Goal: Task Accomplishment & Management: Use online tool/utility

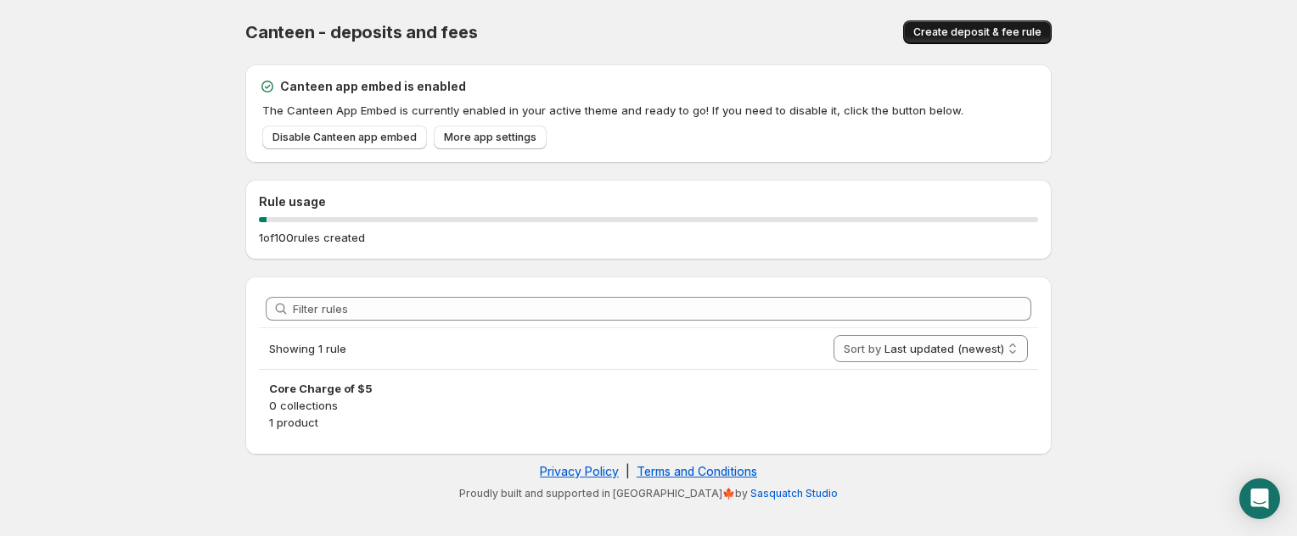
click at [966, 35] on span "Create deposit & fee rule" at bounding box center [977, 32] width 128 height 14
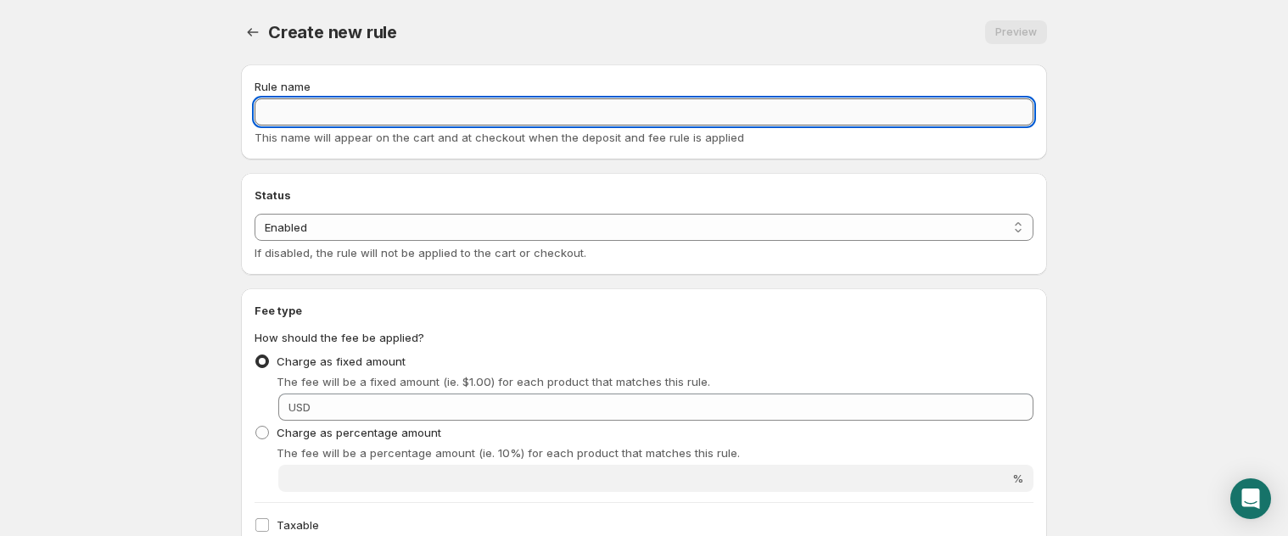
click at [386, 121] on input "Rule name" at bounding box center [644, 111] width 779 height 27
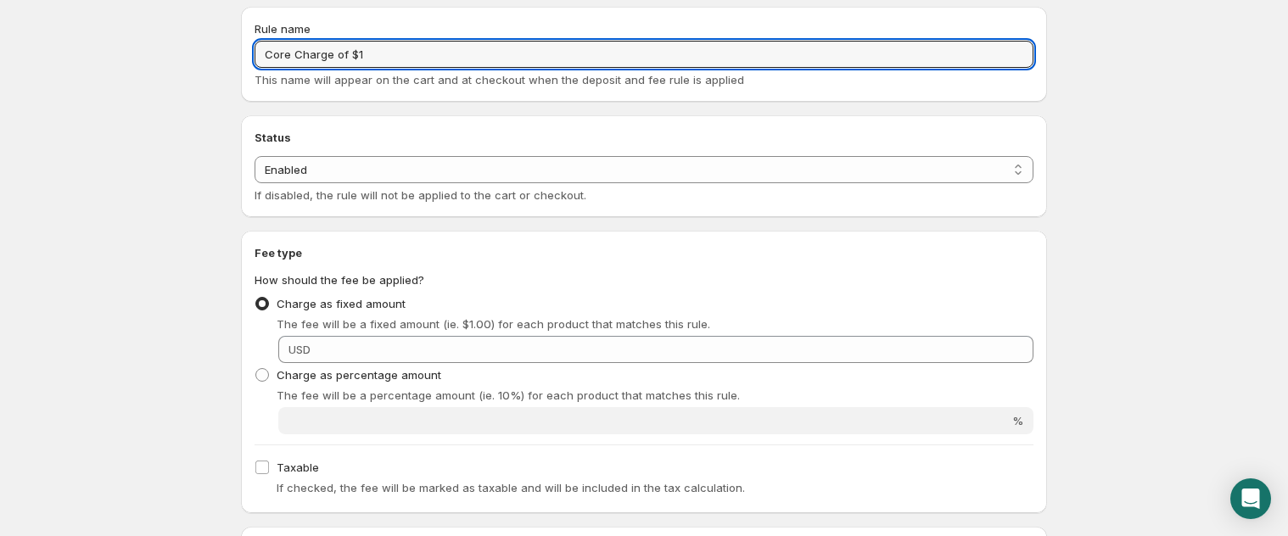
scroll to position [76, 0]
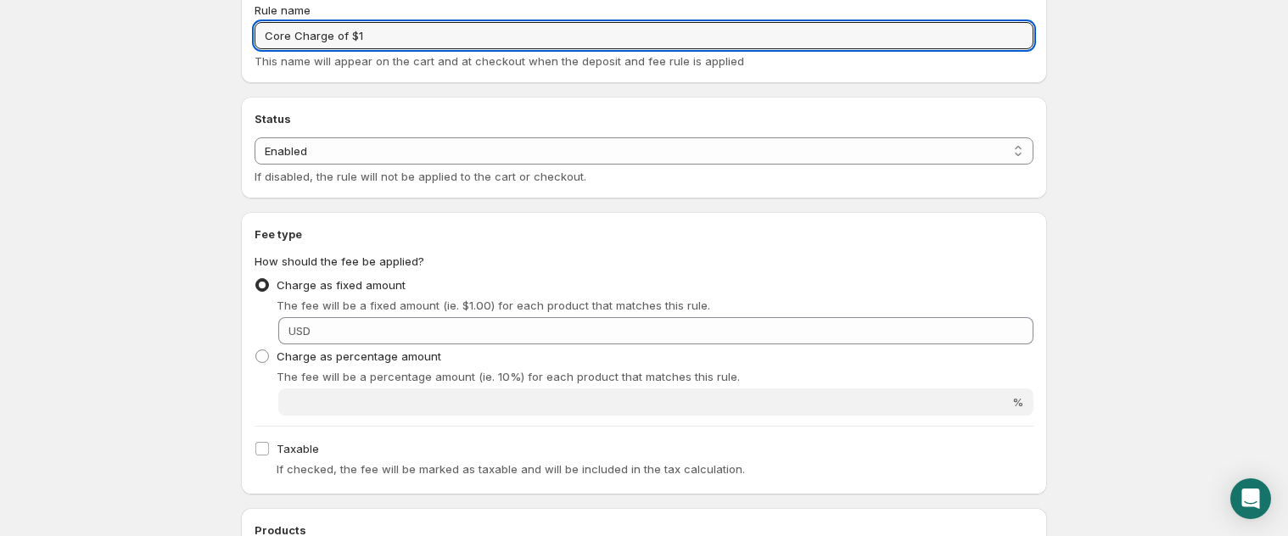
type input "Core Charge of $1"
click at [310, 340] on div "USD" at bounding box center [655, 330] width 755 height 27
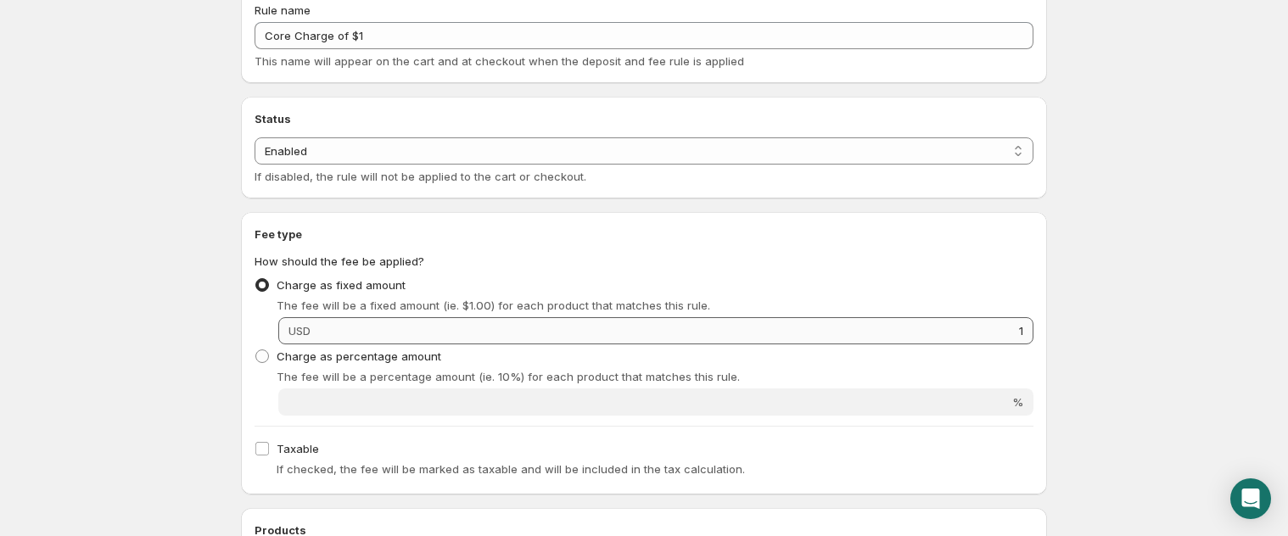
click at [316, 332] on div "USD 1" at bounding box center [655, 330] width 755 height 27
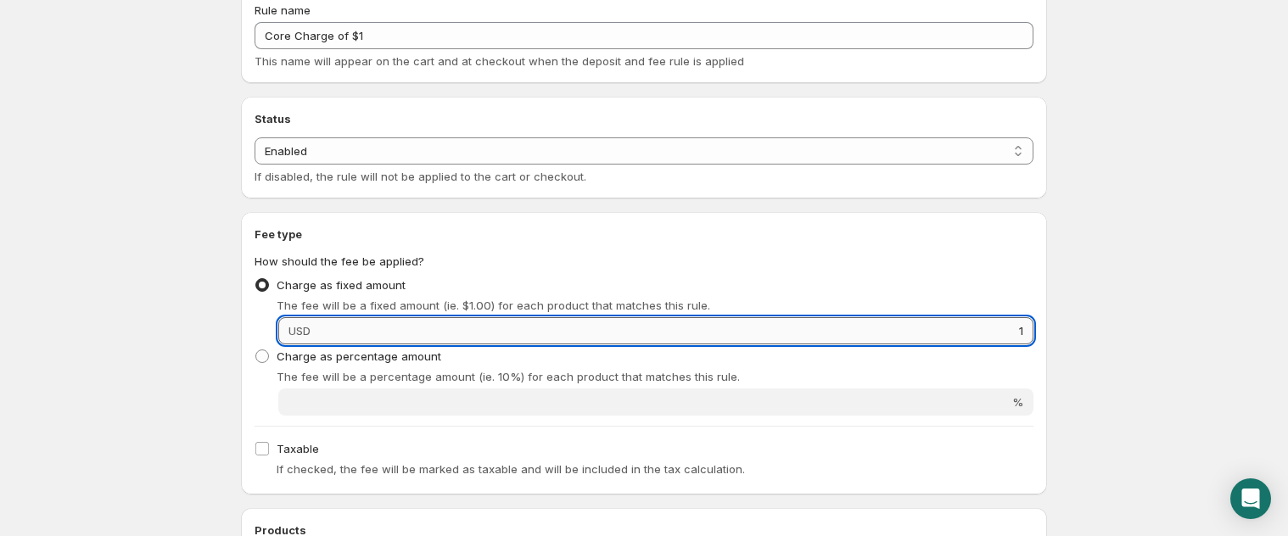
type input "11"
click at [319, 328] on input "11" at bounding box center [675, 330] width 718 height 27
click at [322, 328] on input "11" at bounding box center [675, 330] width 718 height 27
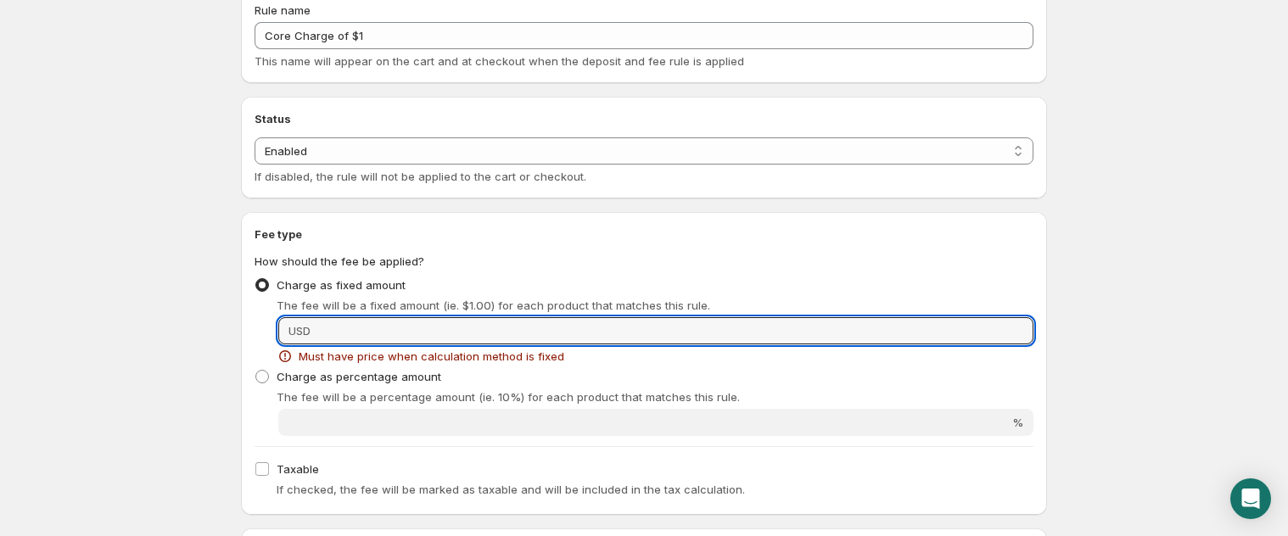
type input "1"
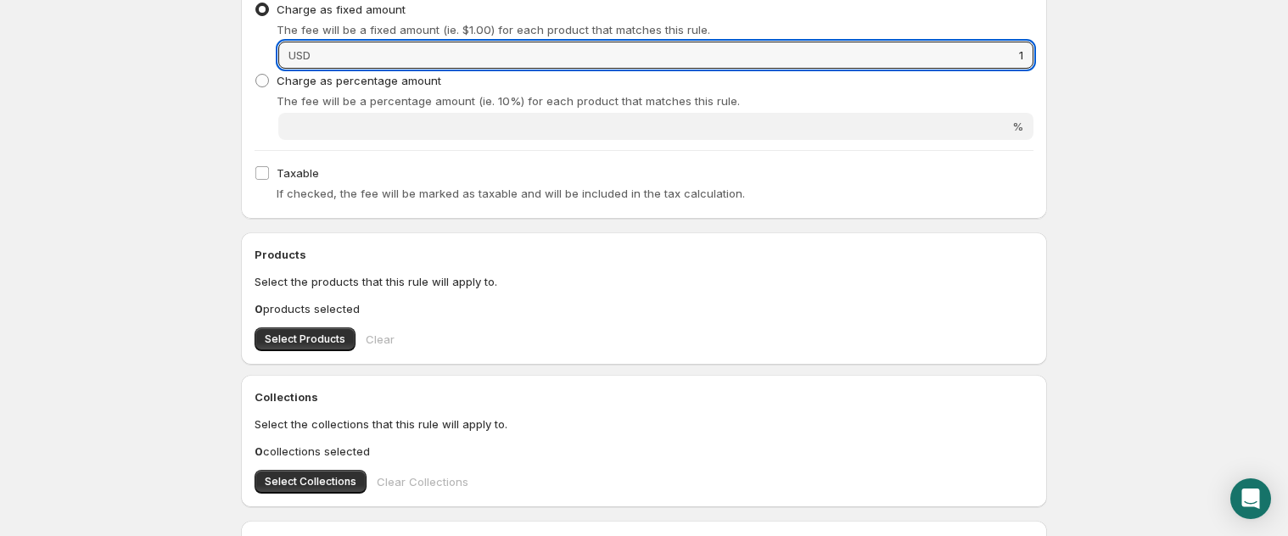
scroll to position [361, 0]
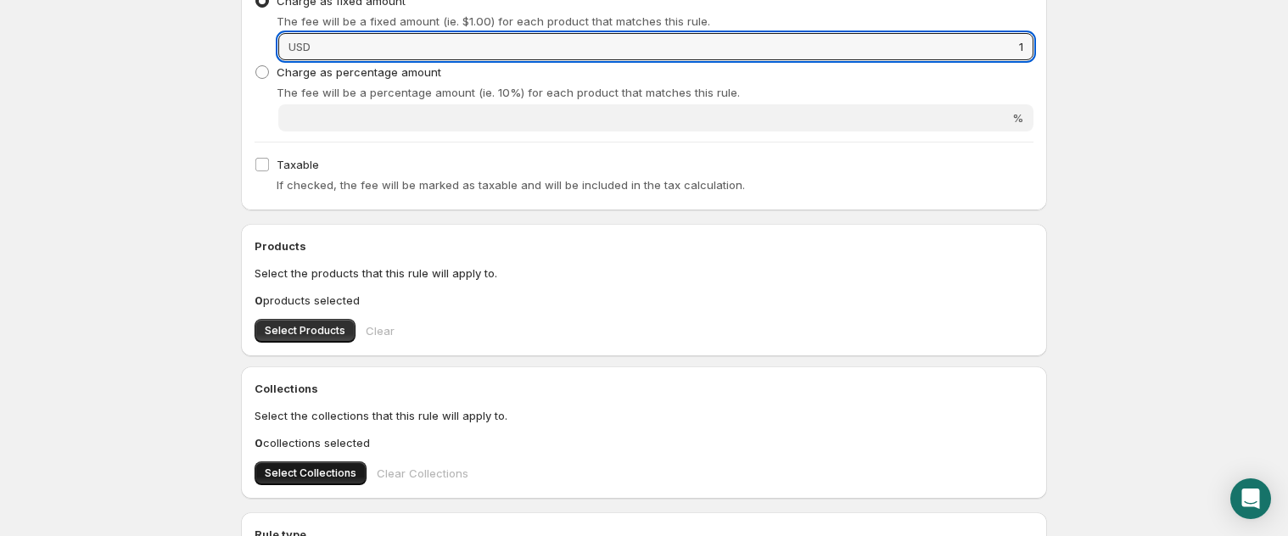
click at [332, 467] on span "Select Collections" at bounding box center [311, 474] width 92 height 14
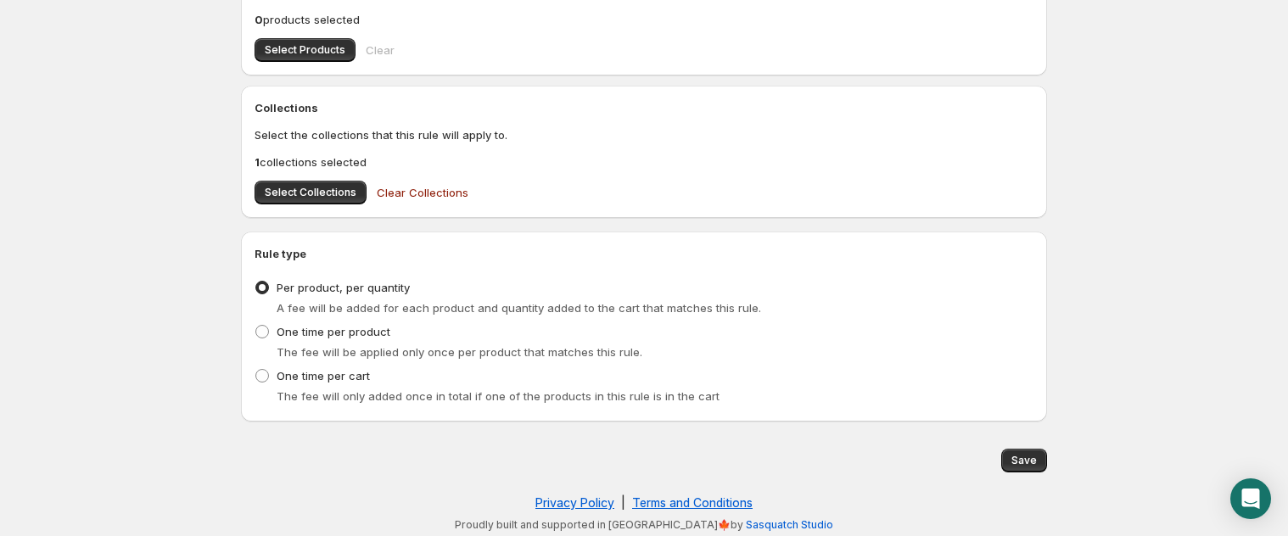
scroll to position [645, 0]
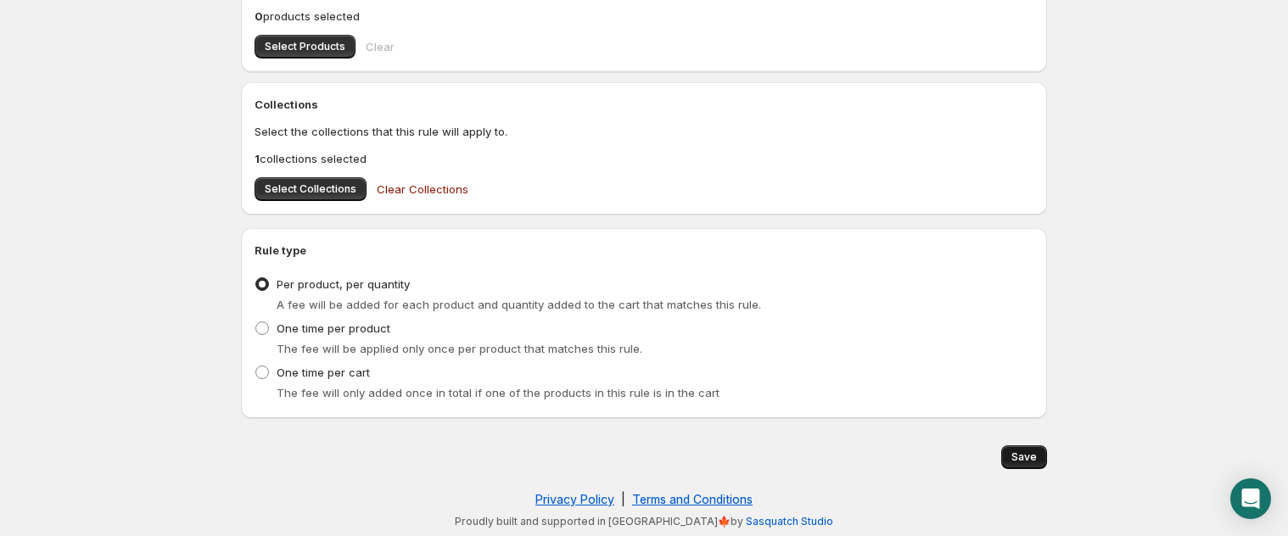
click at [1017, 451] on span "Save" at bounding box center [1023, 458] width 25 height 14
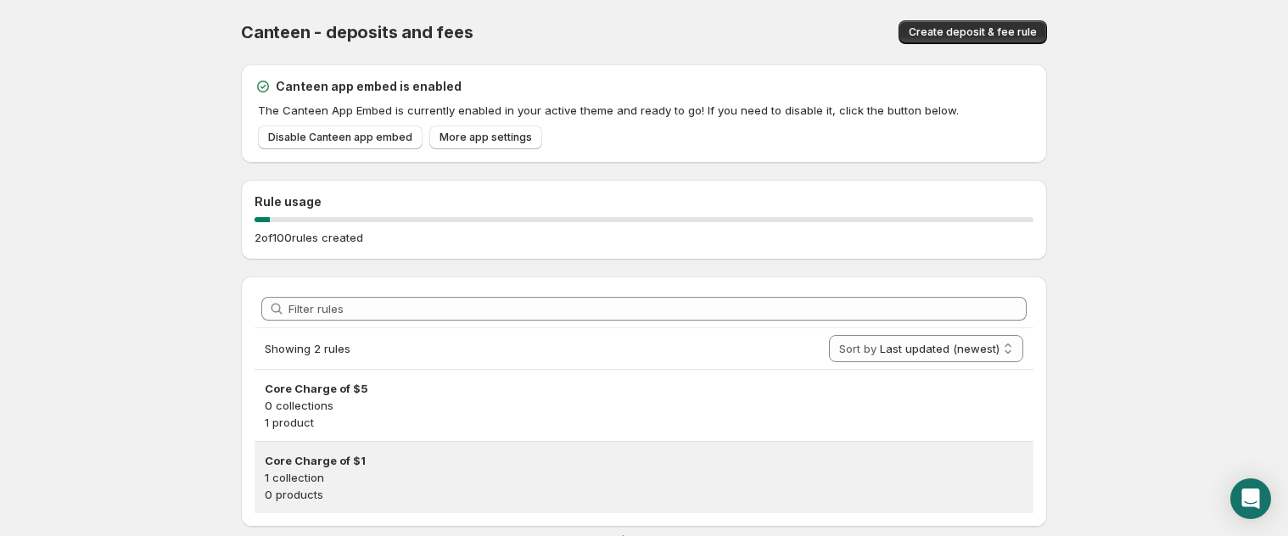
click at [370, 452] on h3 "Core Charge of $1" at bounding box center [644, 460] width 759 height 17
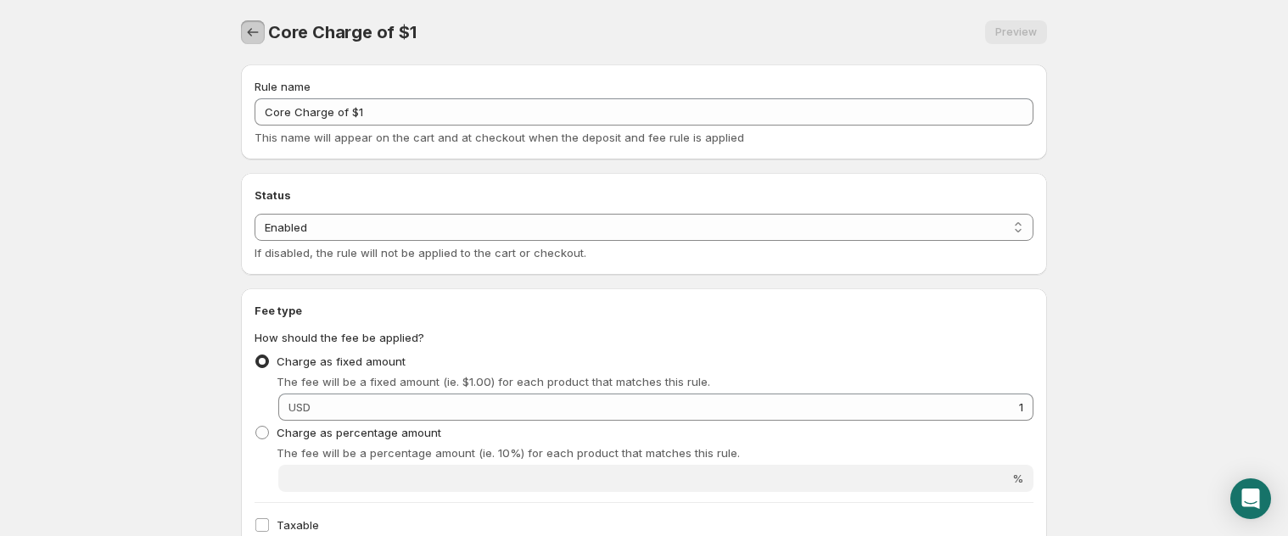
click at [244, 36] on icon "Settings" at bounding box center [252, 32] width 17 height 17
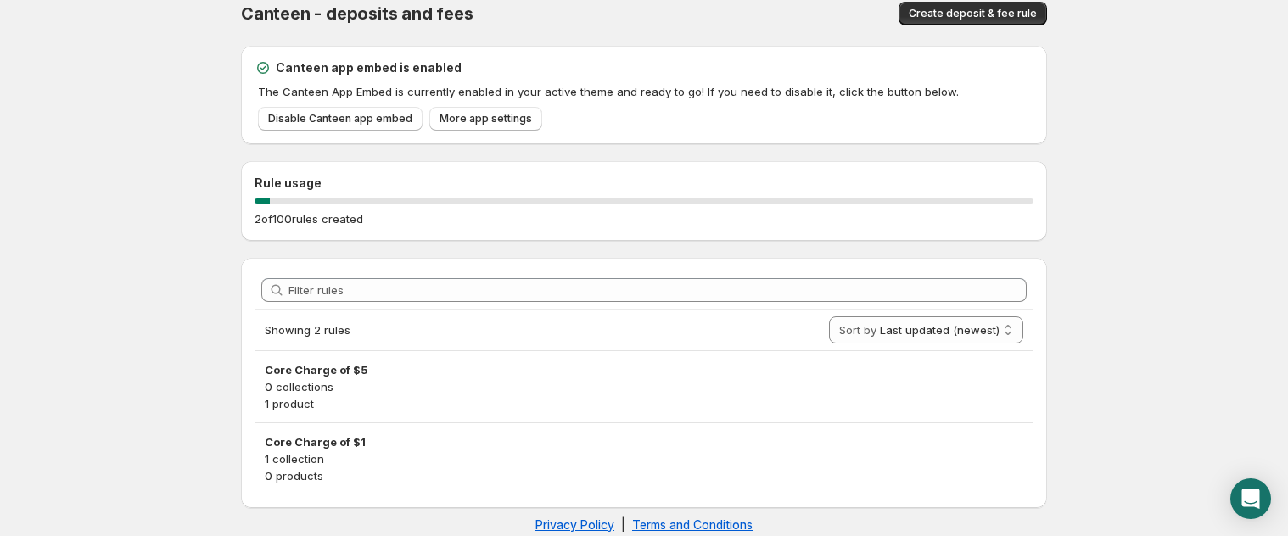
scroll to position [44, 0]
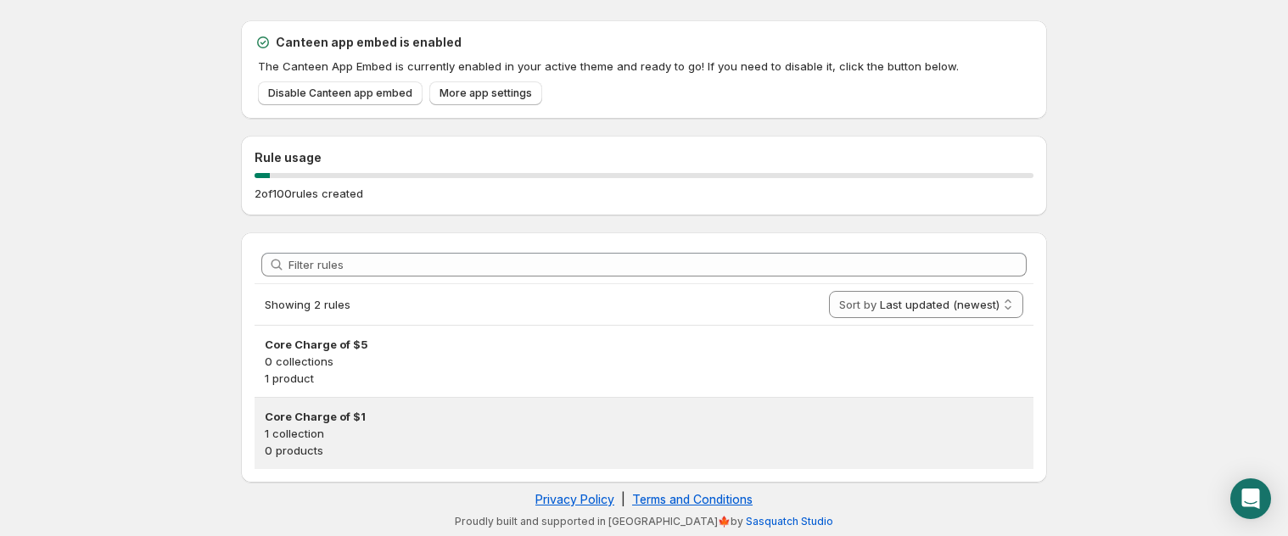
click at [374, 404] on div "Core Charge of $1 1 collection 0 products" at bounding box center [644, 433] width 779 height 71
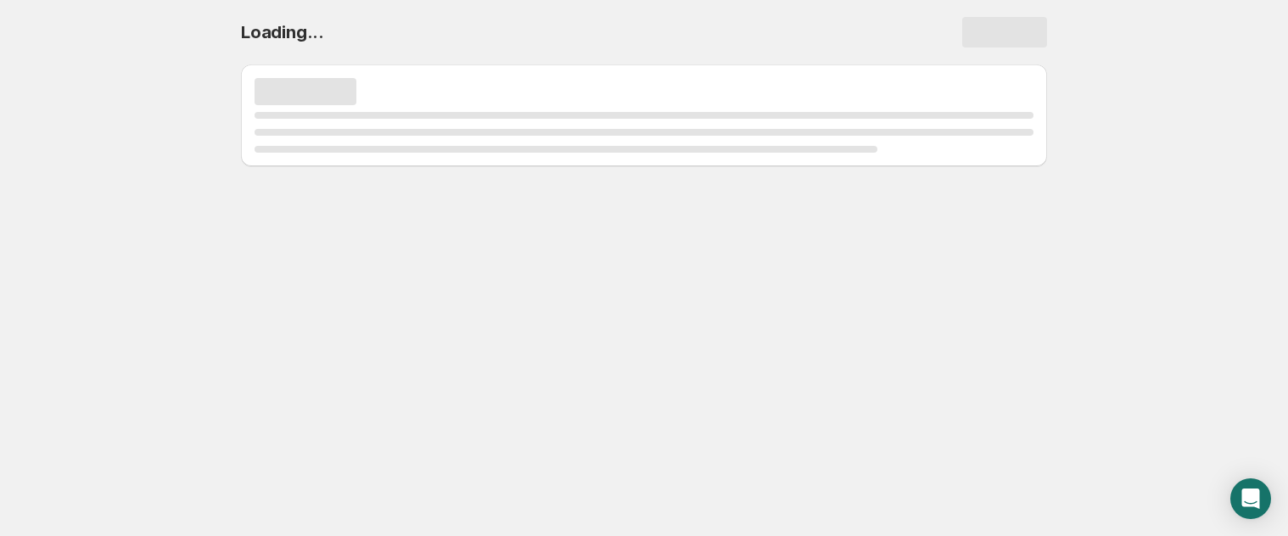
scroll to position [0, 0]
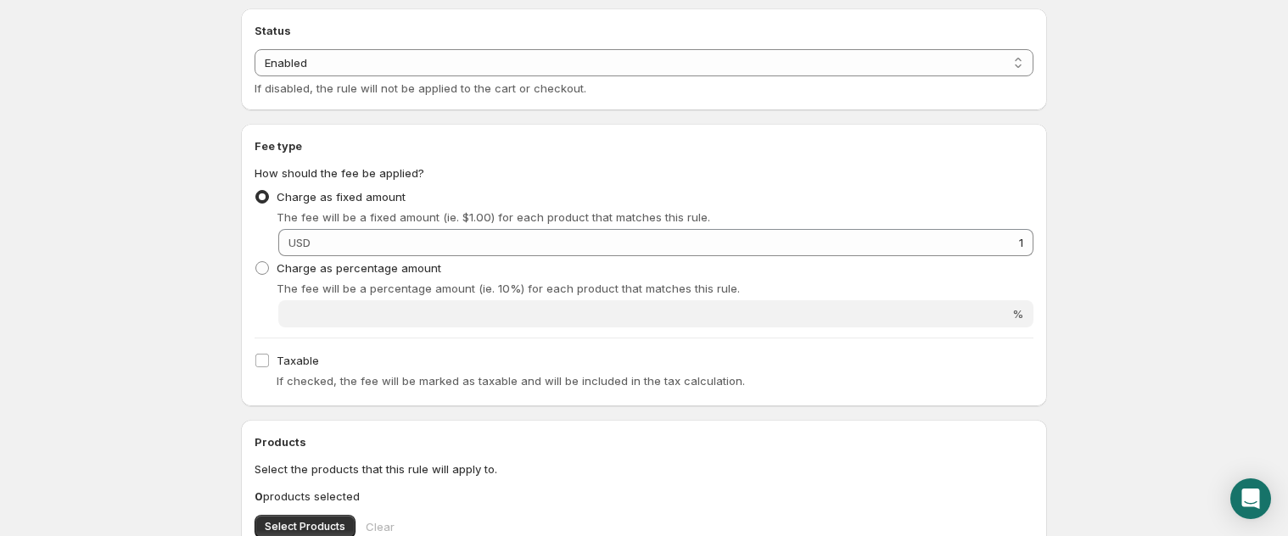
scroll to position [492, 0]
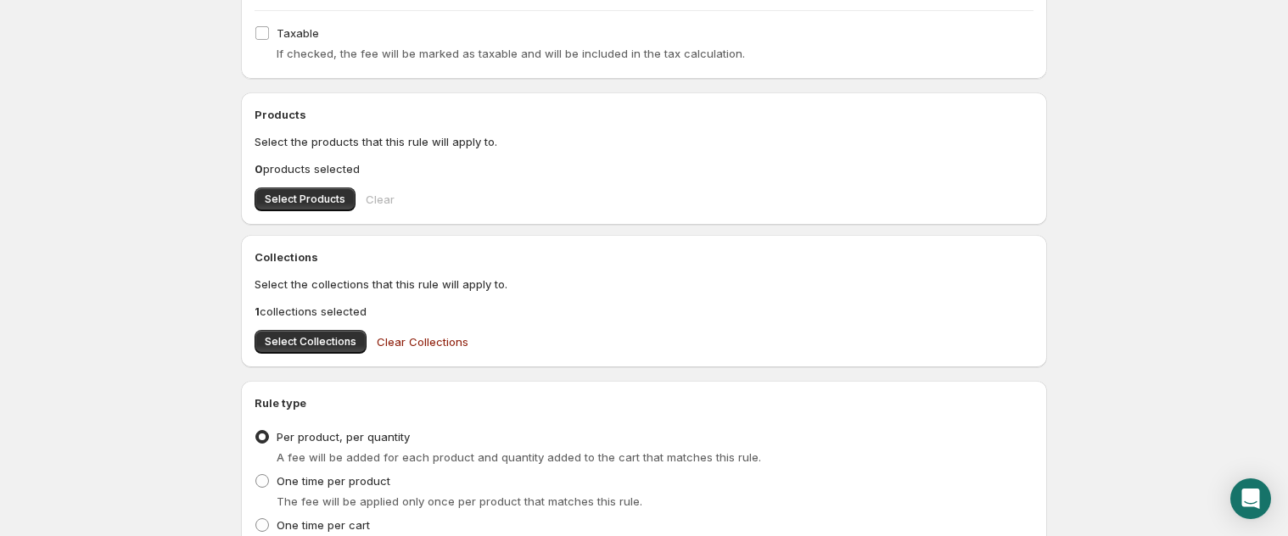
click at [336, 313] on p "1 collections selected" at bounding box center [644, 311] width 779 height 17
click at [388, 350] on button "Clear Collections" at bounding box center [423, 342] width 112 height 34
click at [311, 341] on span "Select Collections" at bounding box center [311, 342] width 92 height 14
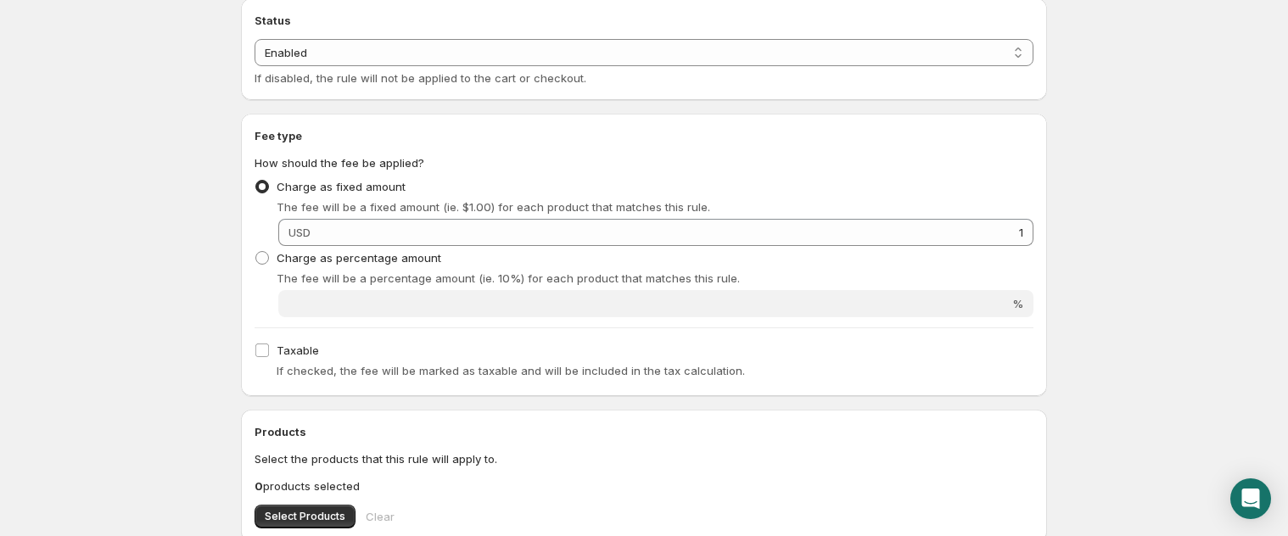
scroll to position [0, 0]
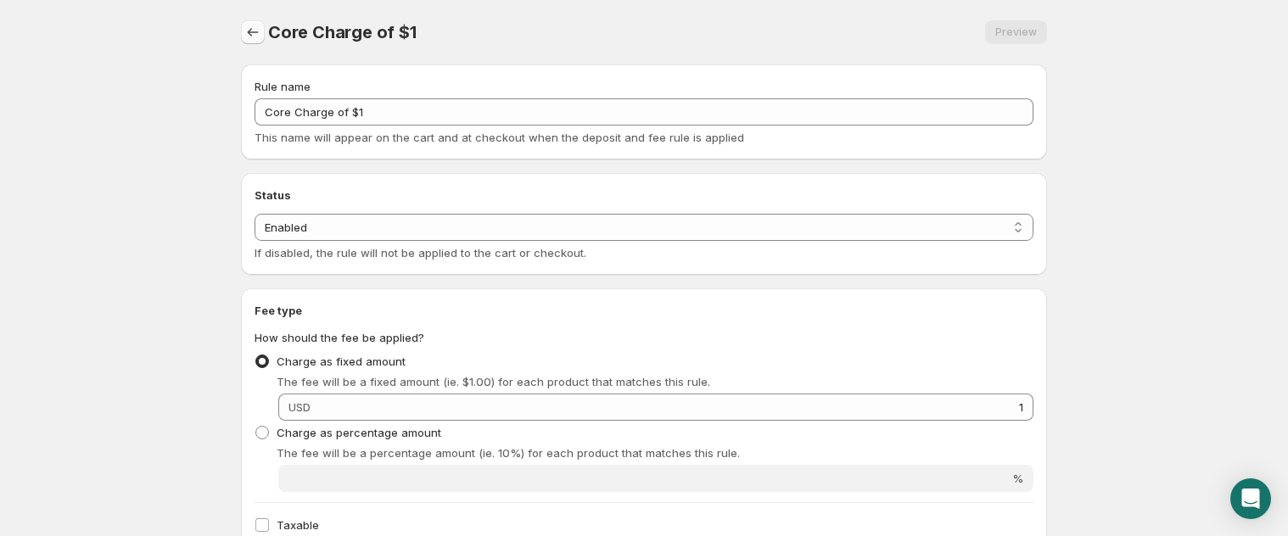
click at [246, 29] on icon "Settings" at bounding box center [252, 32] width 17 height 17
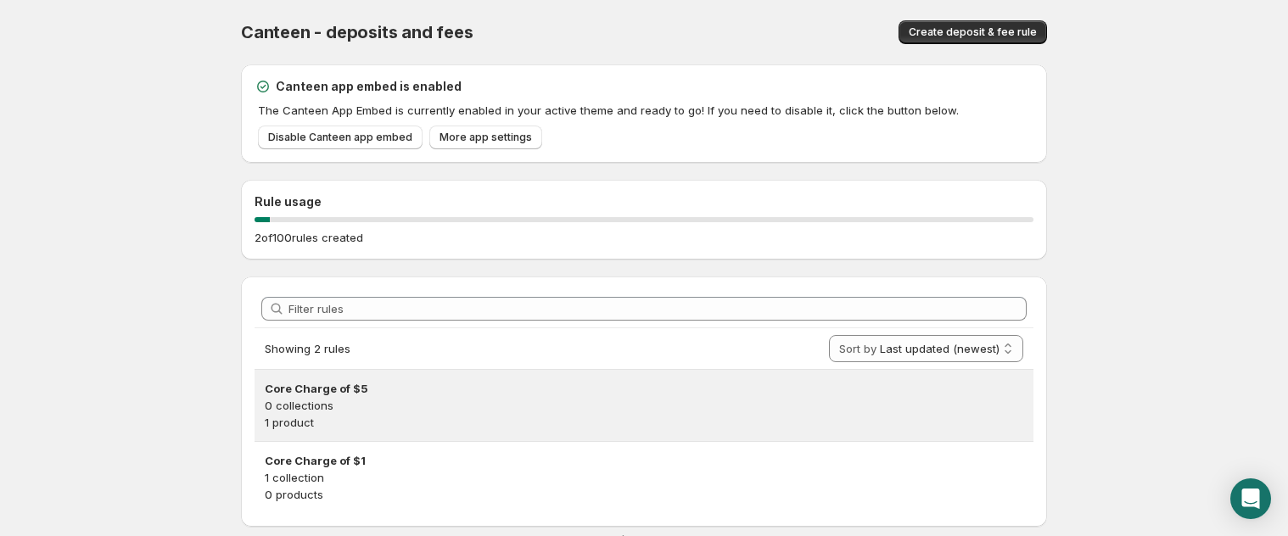
click at [363, 421] on p "1 product" at bounding box center [644, 422] width 759 height 17
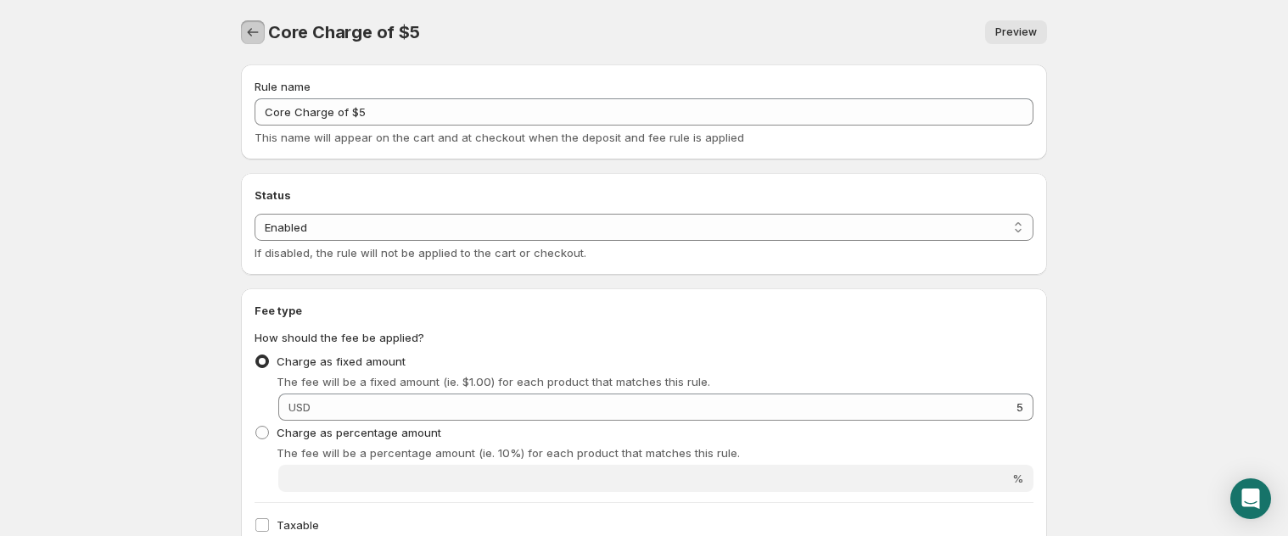
click at [259, 31] on icon "Settings" at bounding box center [252, 32] width 17 height 17
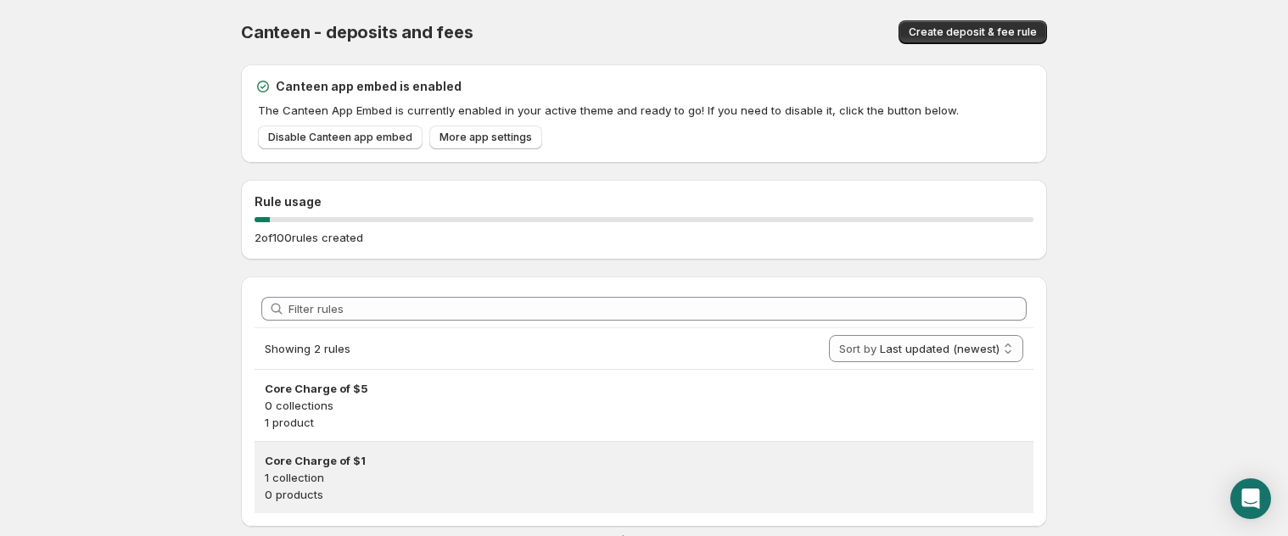
click at [374, 479] on p "1 collection" at bounding box center [644, 477] width 759 height 17
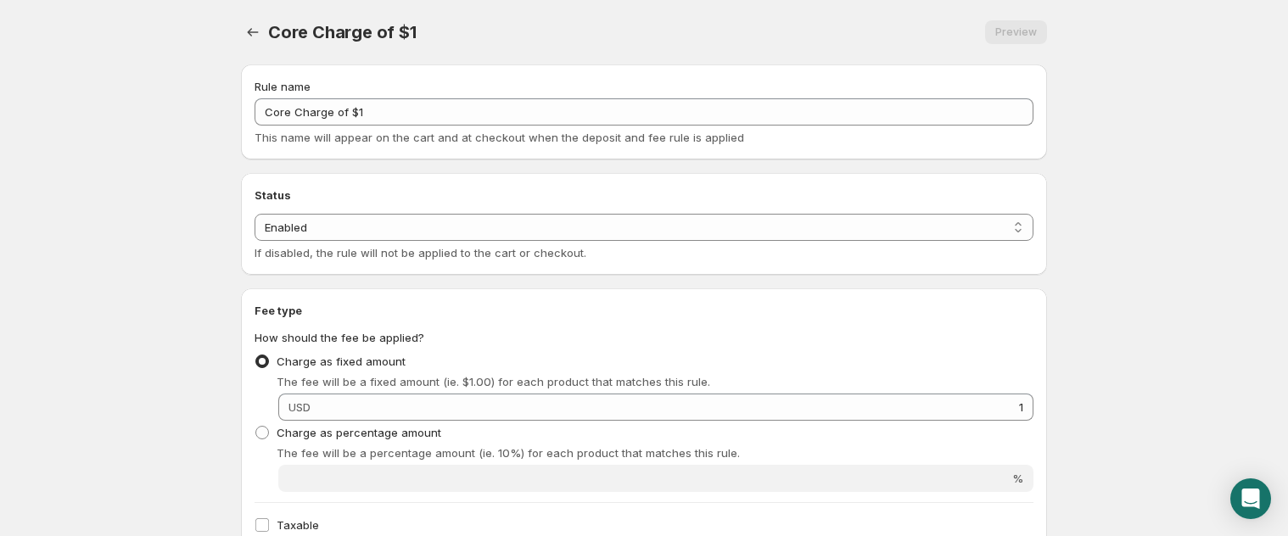
click at [1003, 42] on div "Preview" at bounding box center [1016, 32] width 62 height 24
click at [127, 138] on body "Home Help Core Charge of $1. This page is ready Core Charge of $1 Preview More …" at bounding box center [644, 268] width 1288 height 536
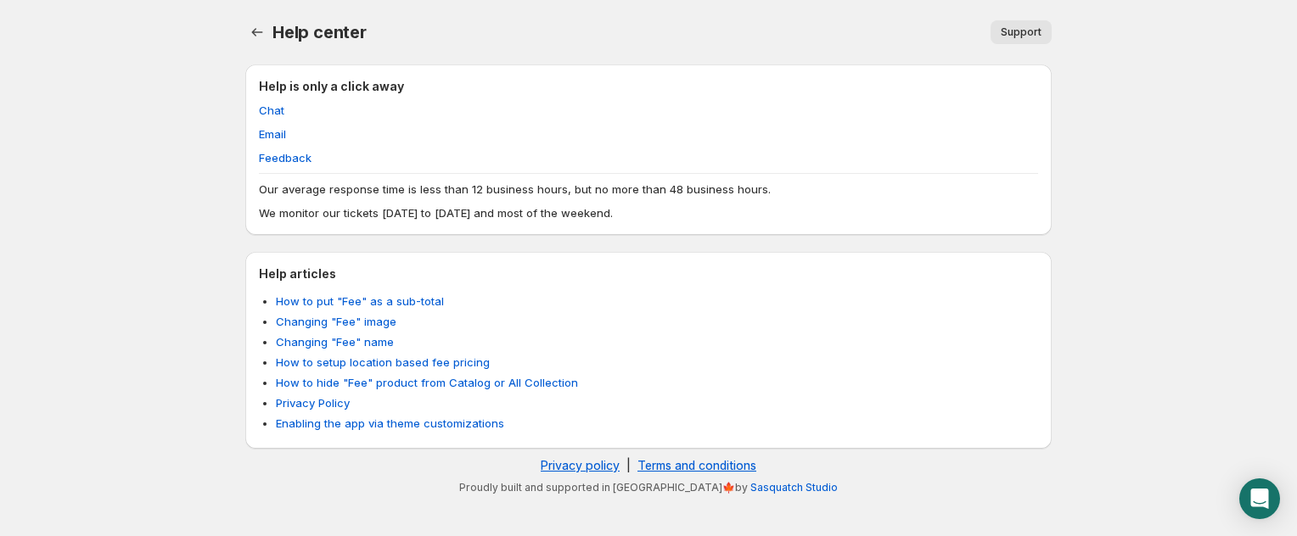
click at [316, 333] on li "Changing "Fee" name" at bounding box center [657, 341] width 762 height 17
click at [318, 338] on link "Changing "Fee" name" at bounding box center [335, 342] width 118 height 14
click at [259, 31] on icon "Home" at bounding box center [257, 32] width 17 height 17
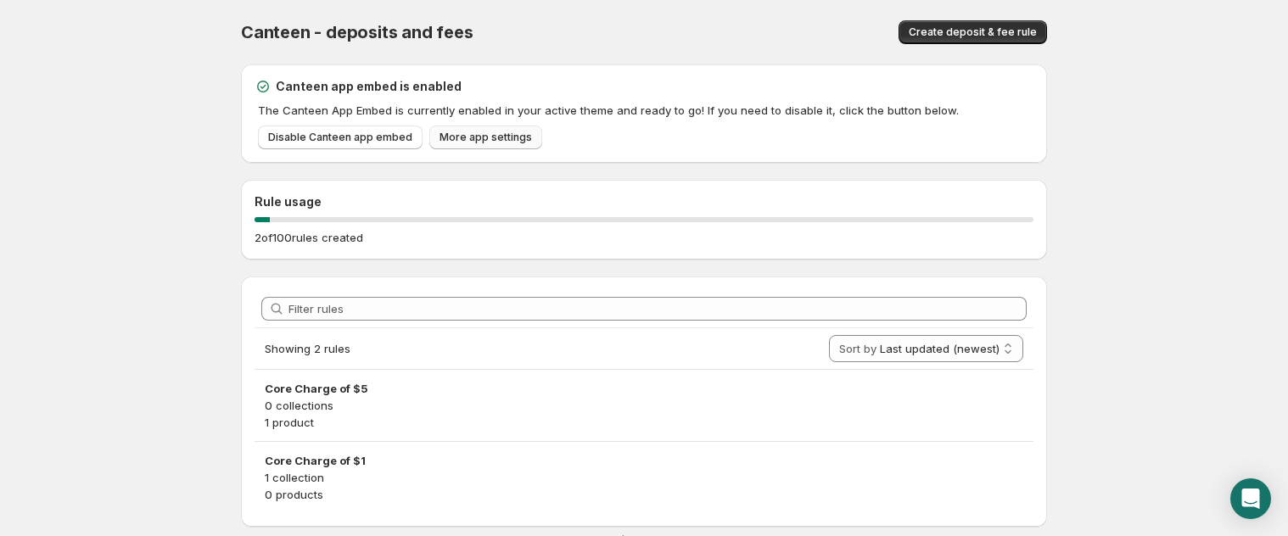
click at [480, 138] on span "More app settings" at bounding box center [486, 138] width 92 height 14
click at [958, 28] on span "Create deposit & fee rule" at bounding box center [973, 32] width 128 height 14
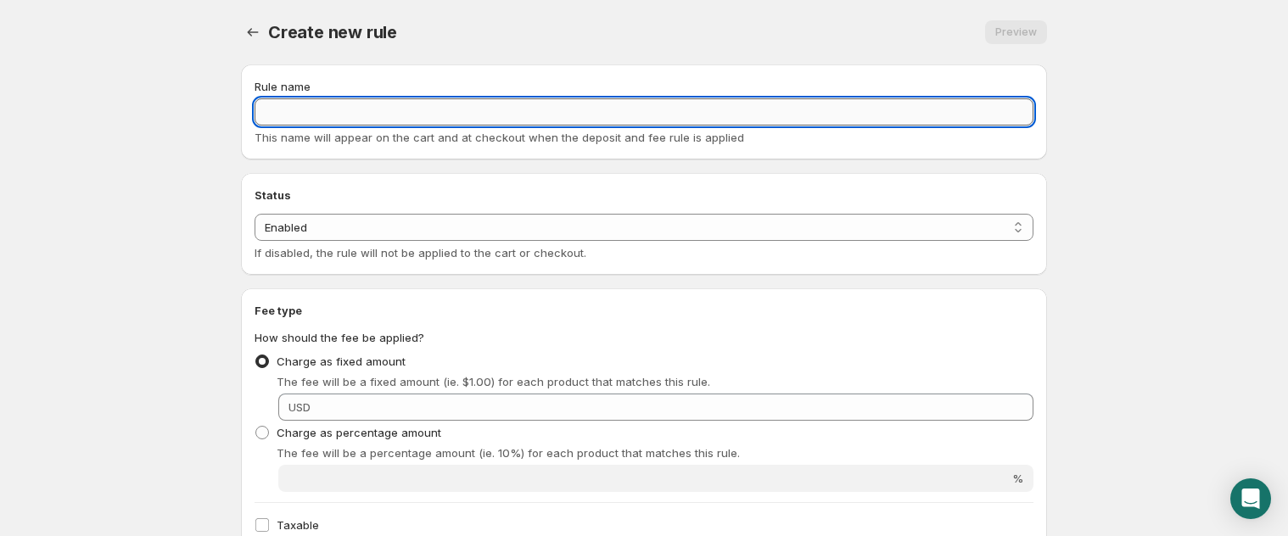
click at [382, 103] on input "Rule name" at bounding box center [644, 111] width 779 height 27
type input "door motor core charge"
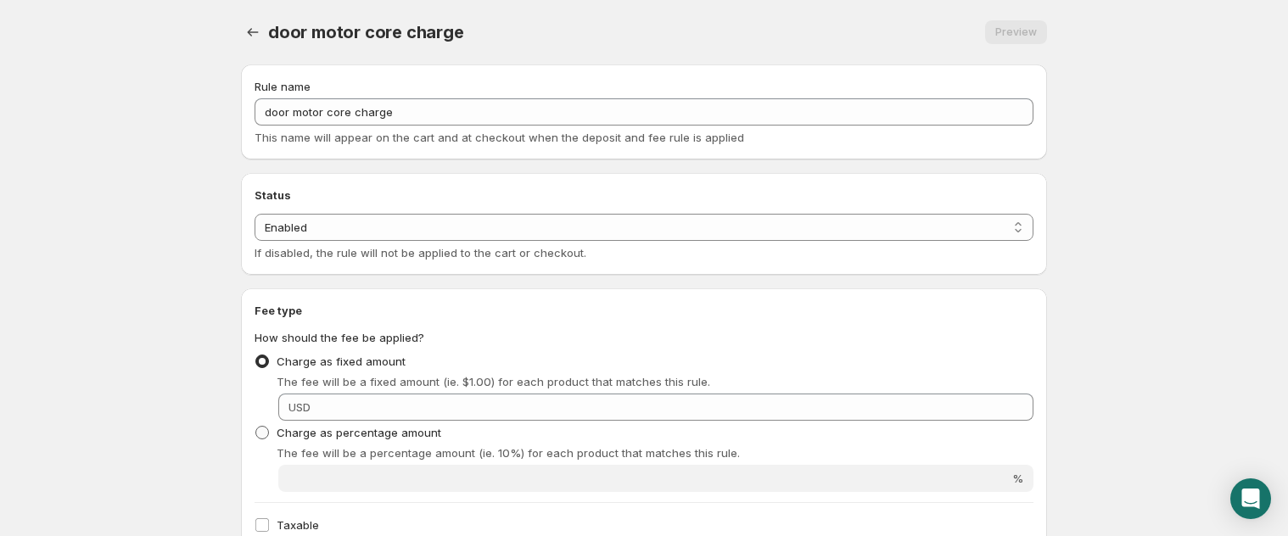
click at [375, 428] on span "Charge as percentage amount" at bounding box center [359, 433] width 165 height 14
click at [256, 427] on input "Charge as percentage amount" at bounding box center [255, 426] width 1 height 1
radio input "true"
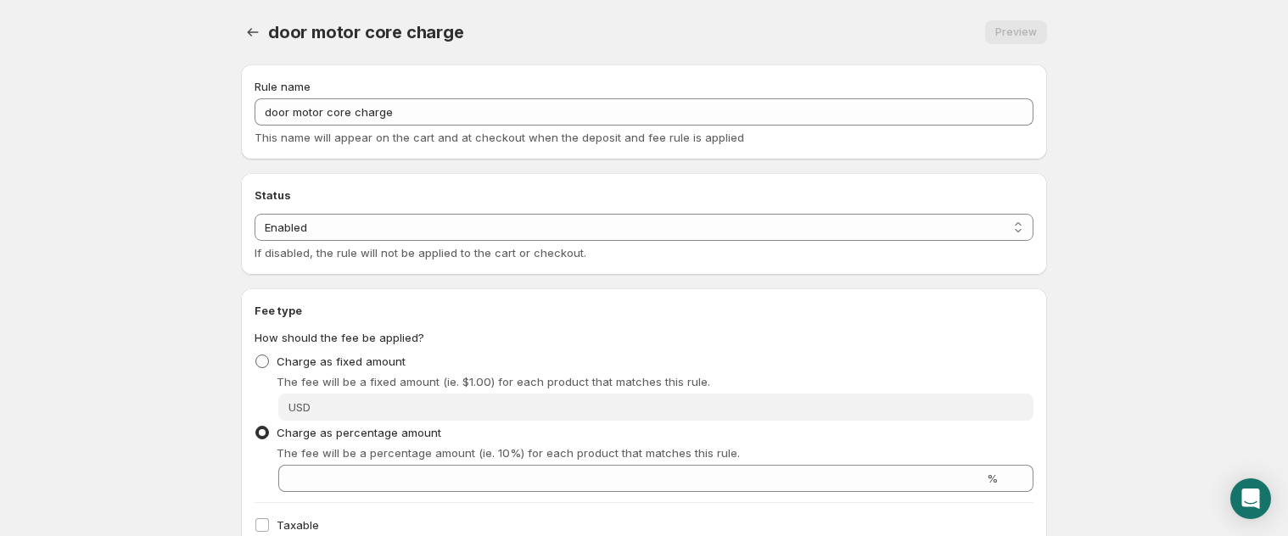
click at [266, 370] on label "Charge as fixed amount" at bounding box center [330, 362] width 151 height 24
click at [256, 356] on input "Charge as fixed amount" at bounding box center [255, 355] width 1 height 1
radio input "true"
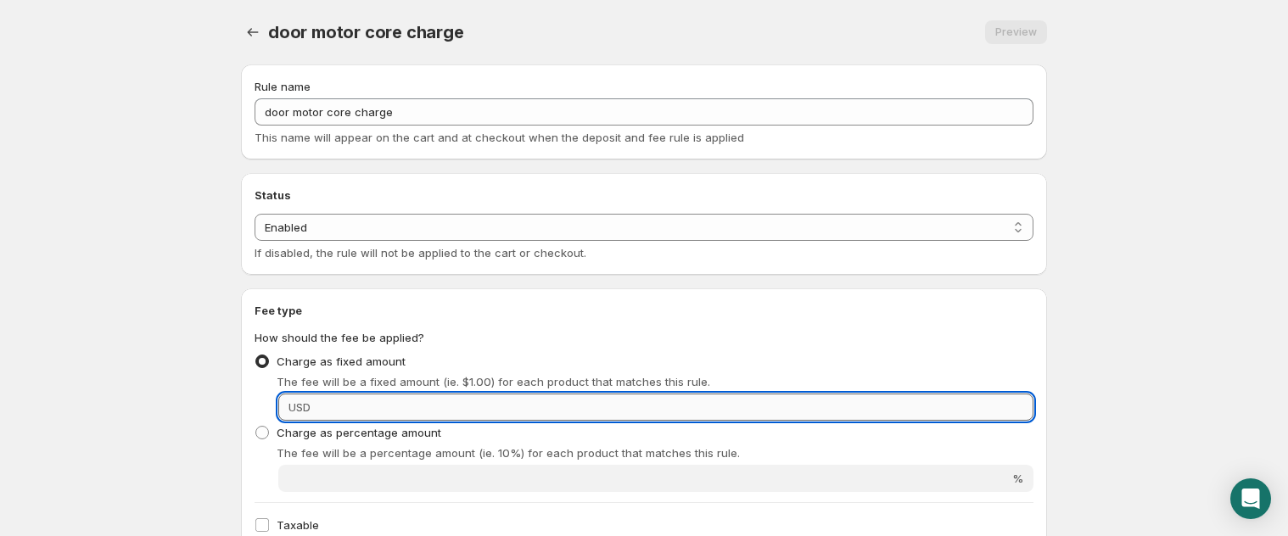
click at [428, 407] on input "Fixed amount" at bounding box center [675, 407] width 718 height 27
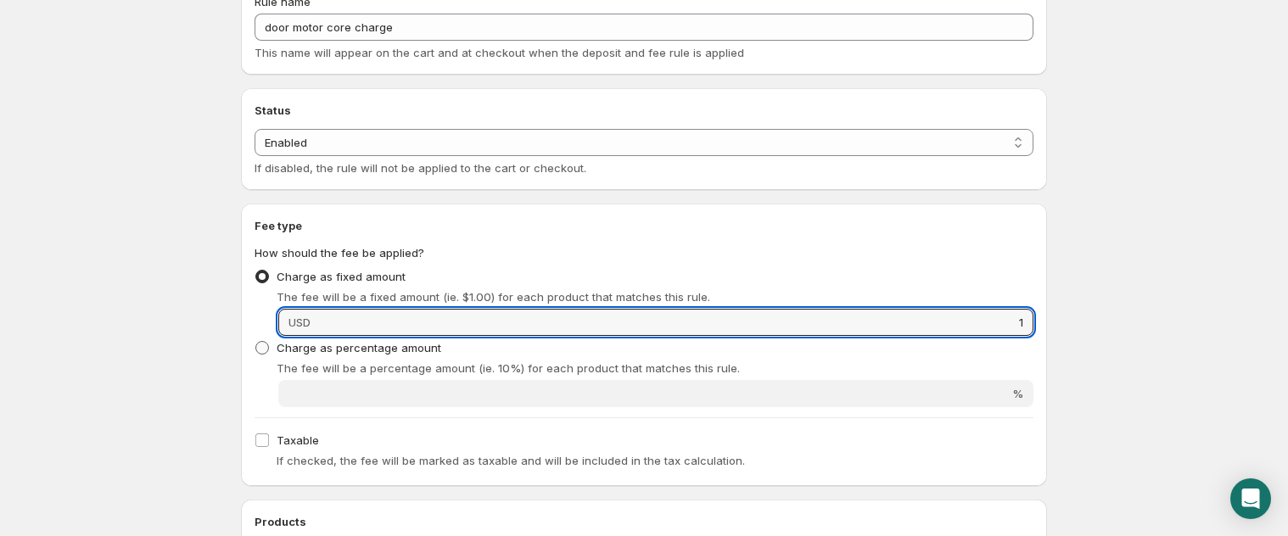
scroll to position [111, 0]
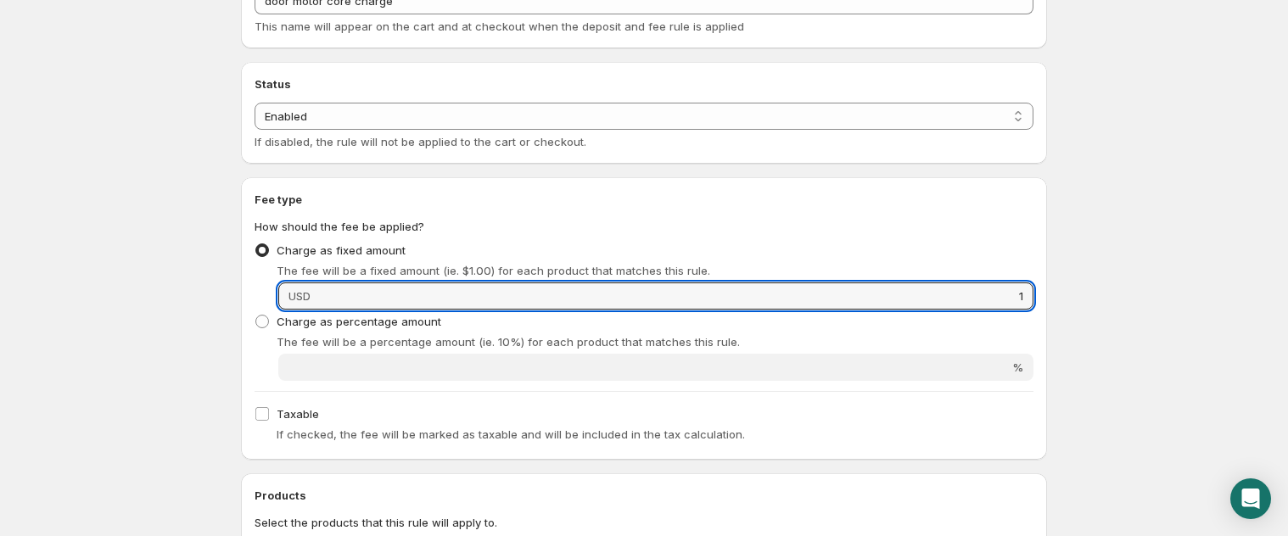
type input "1"
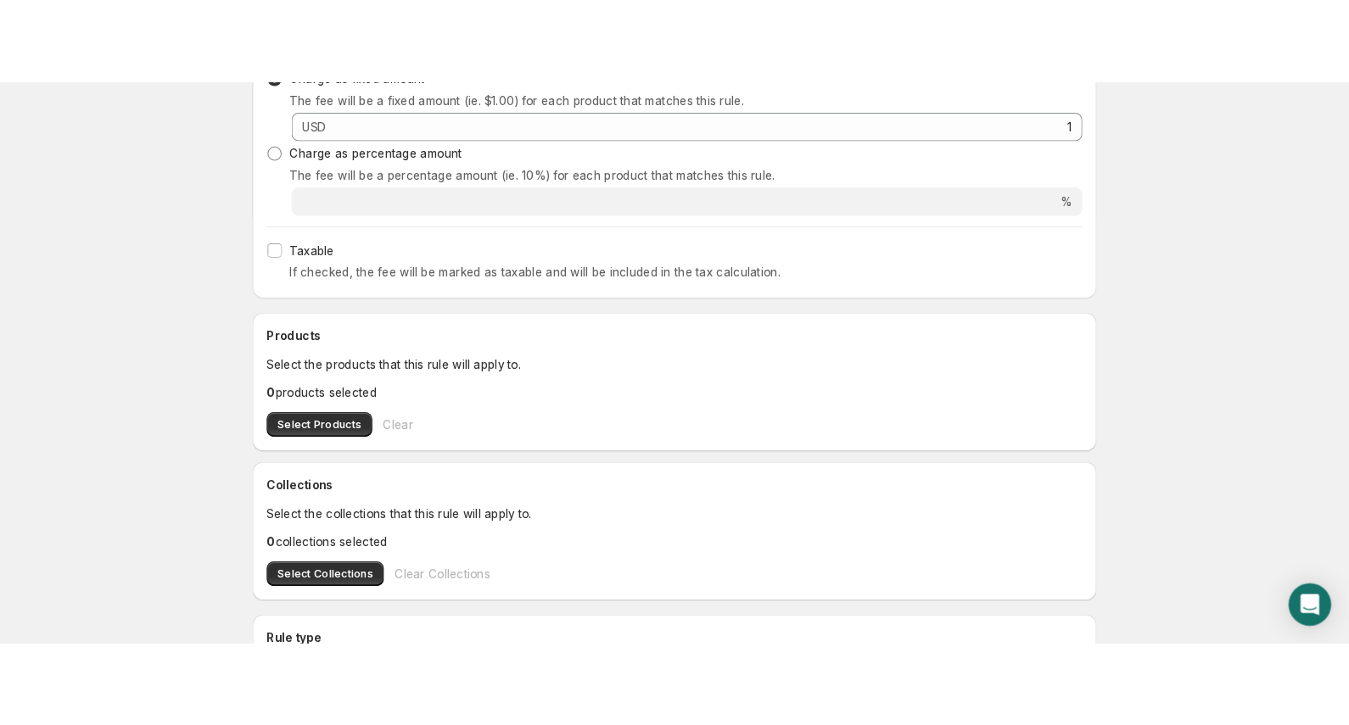
scroll to position [390, 0]
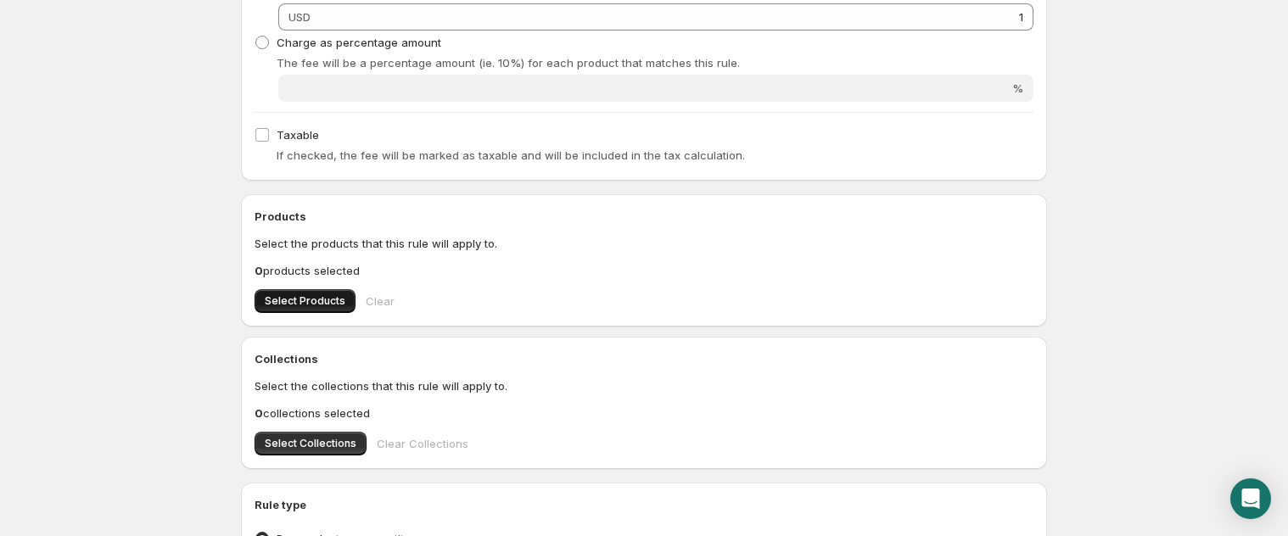
click at [291, 304] on span "Select Products" at bounding box center [305, 301] width 81 height 14
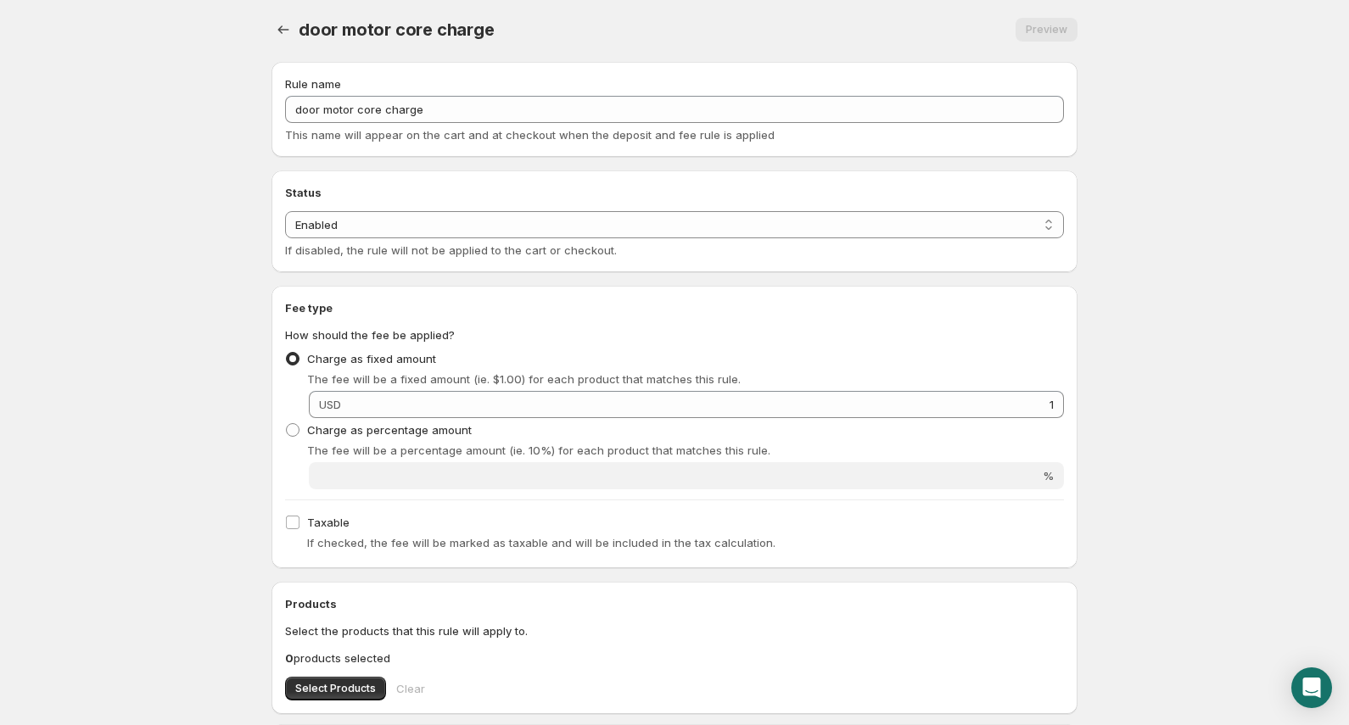
scroll to position [0, 0]
click at [277, 26] on icon "Settings" at bounding box center [283, 32] width 17 height 17
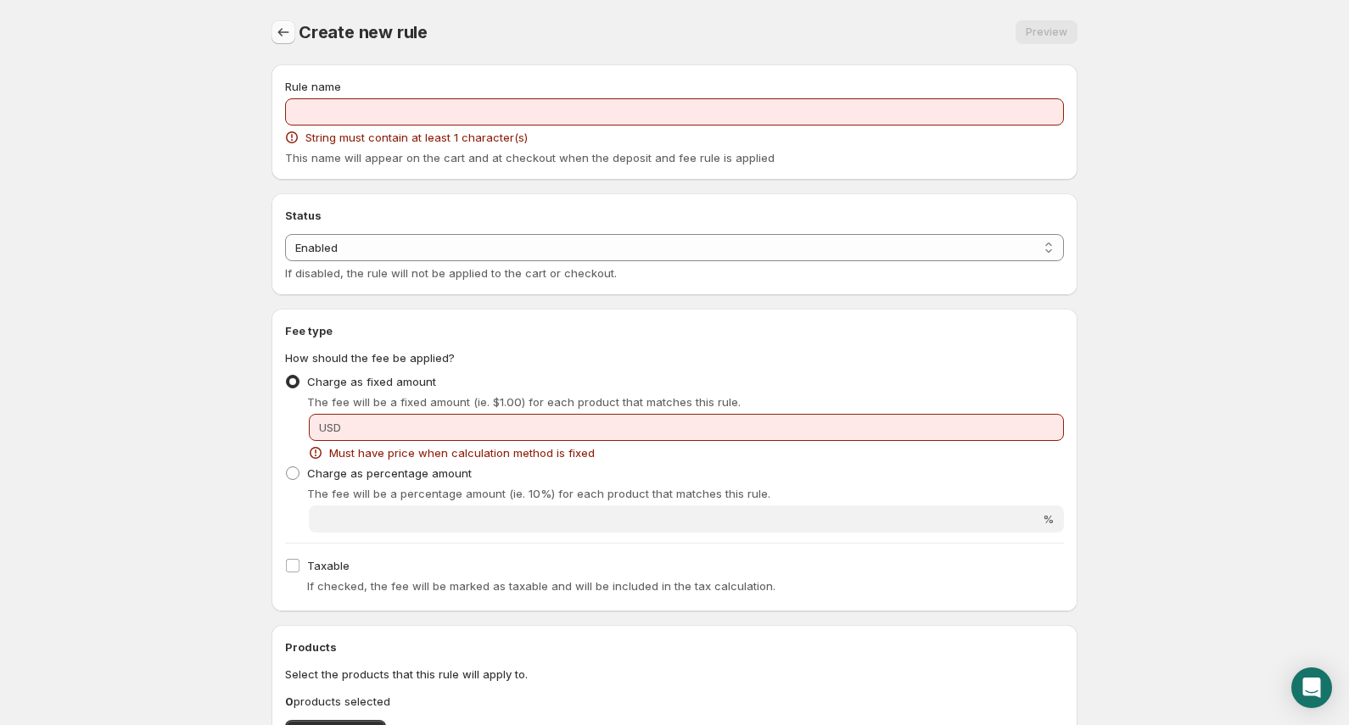
click at [292, 39] on button "Settings" at bounding box center [284, 32] width 24 height 24
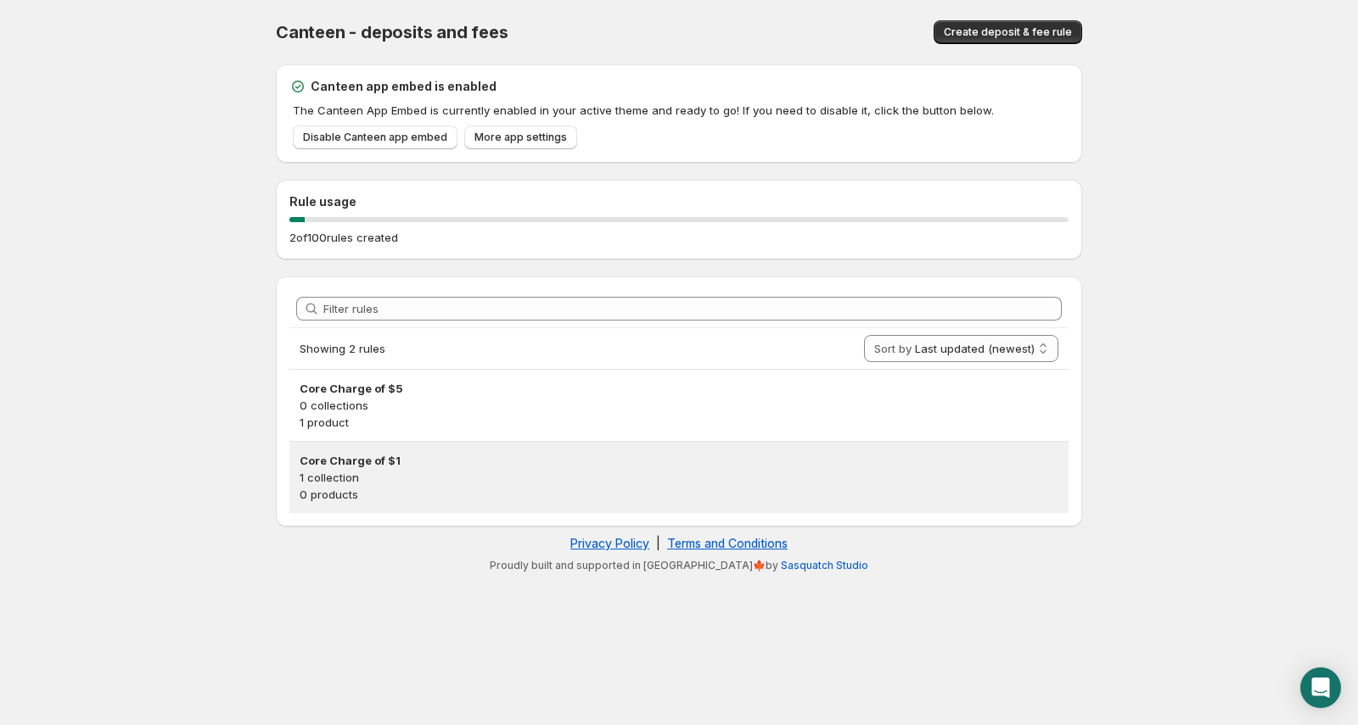
click at [413, 474] on p "1 collection" at bounding box center [679, 477] width 759 height 17
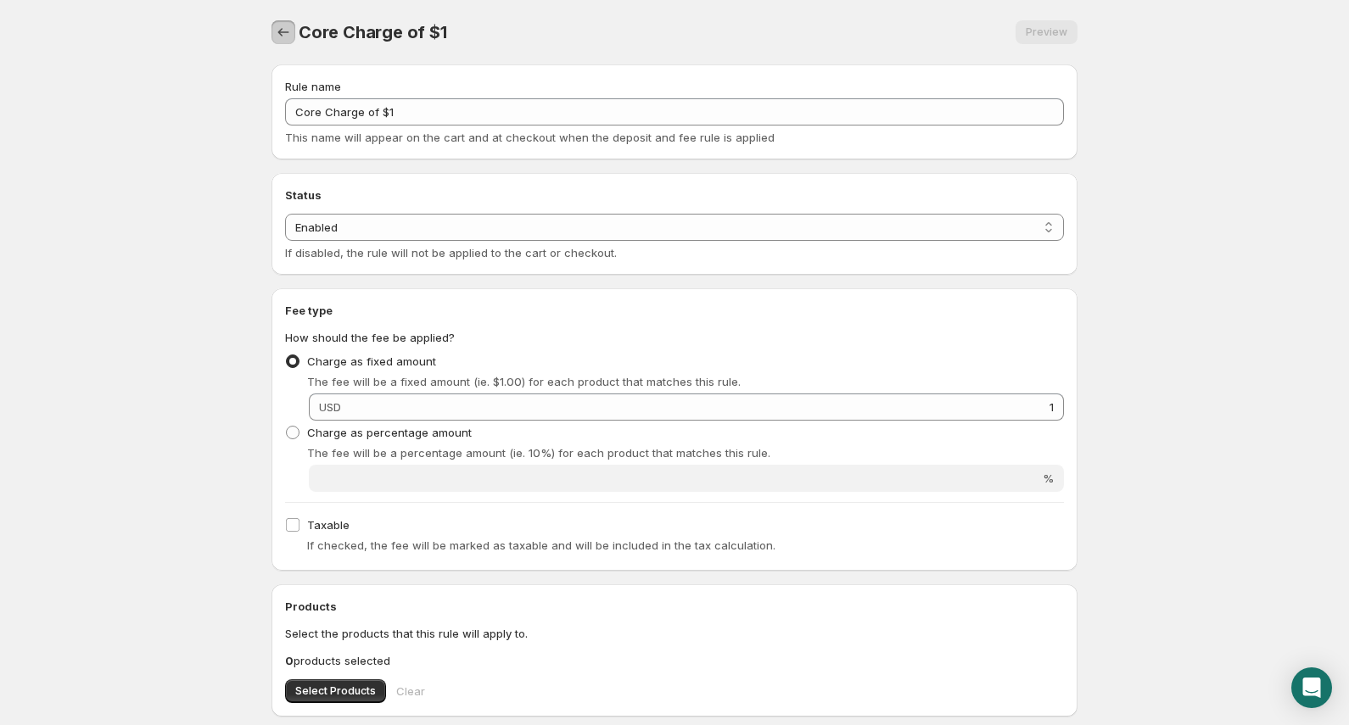
click at [293, 38] on button "Settings" at bounding box center [284, 32] width 24 height 24
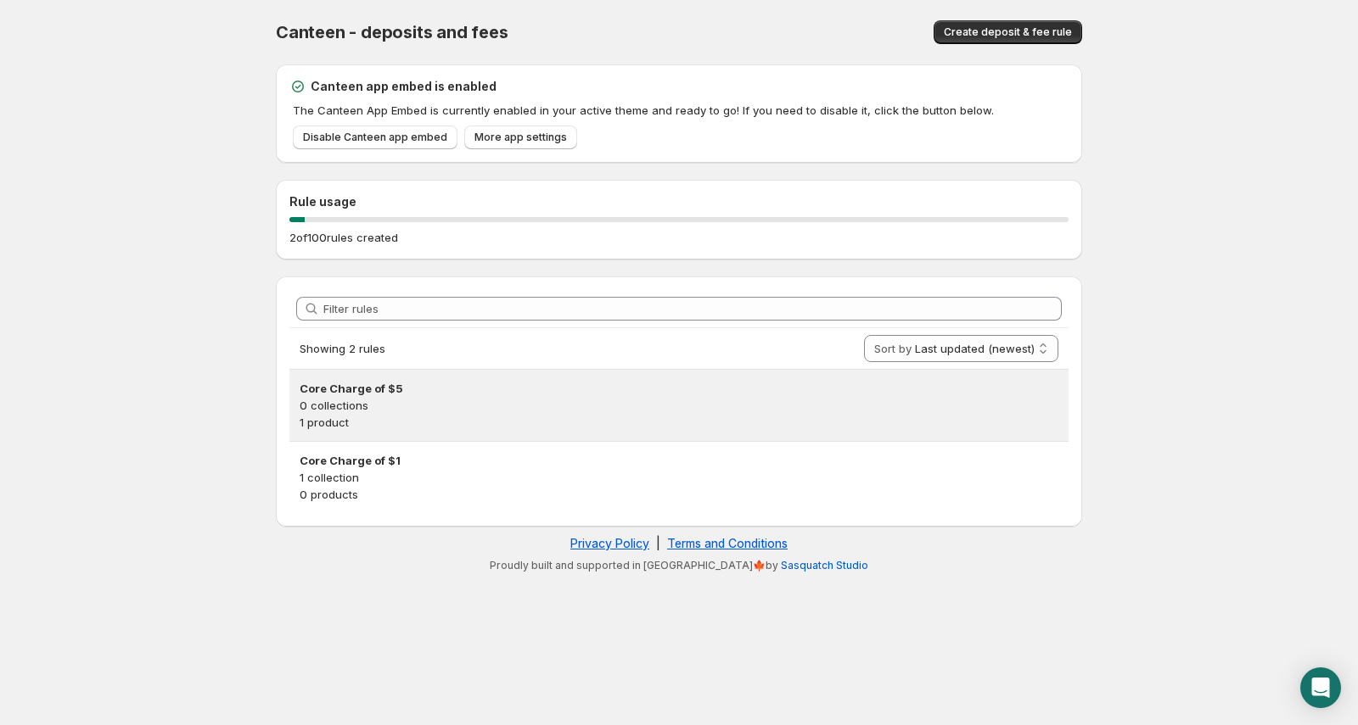
click at [438, 382] on h3 "Core Charge of $5" at bounding box center [679, 388] width 759 height 17
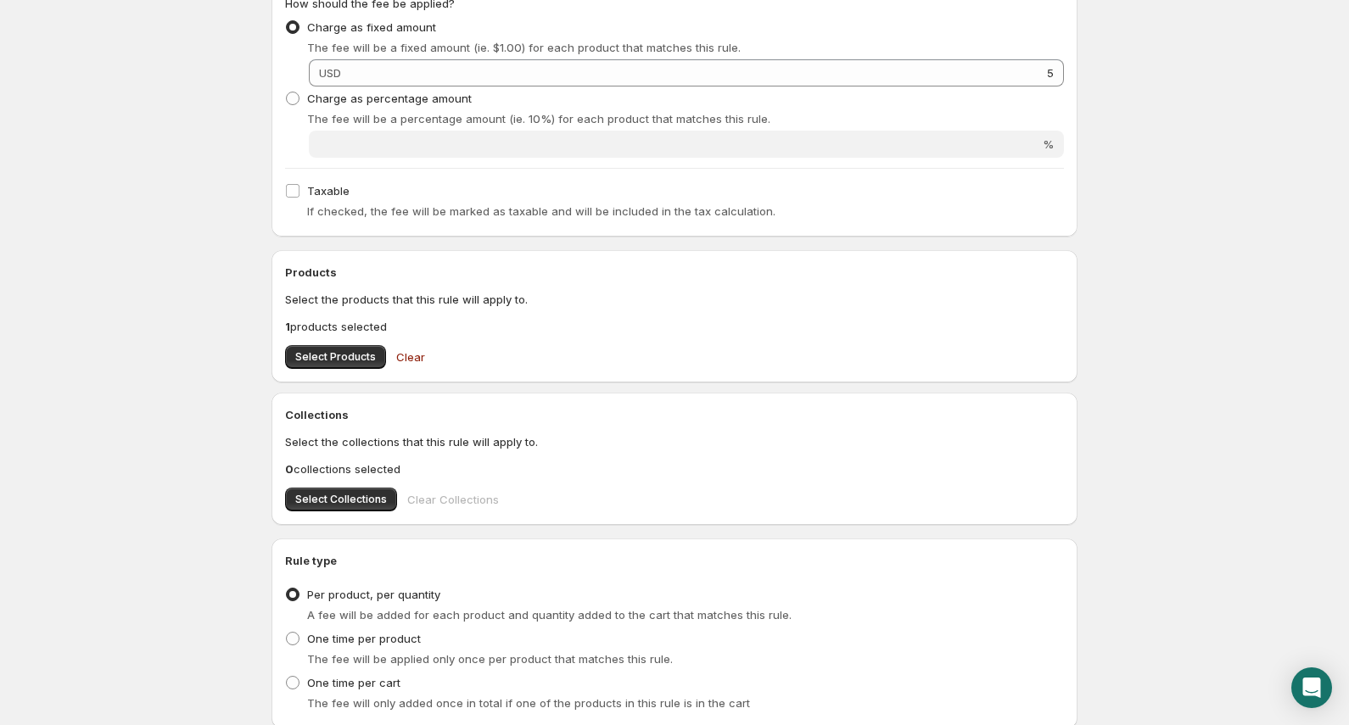
scroll to position [344, 0]
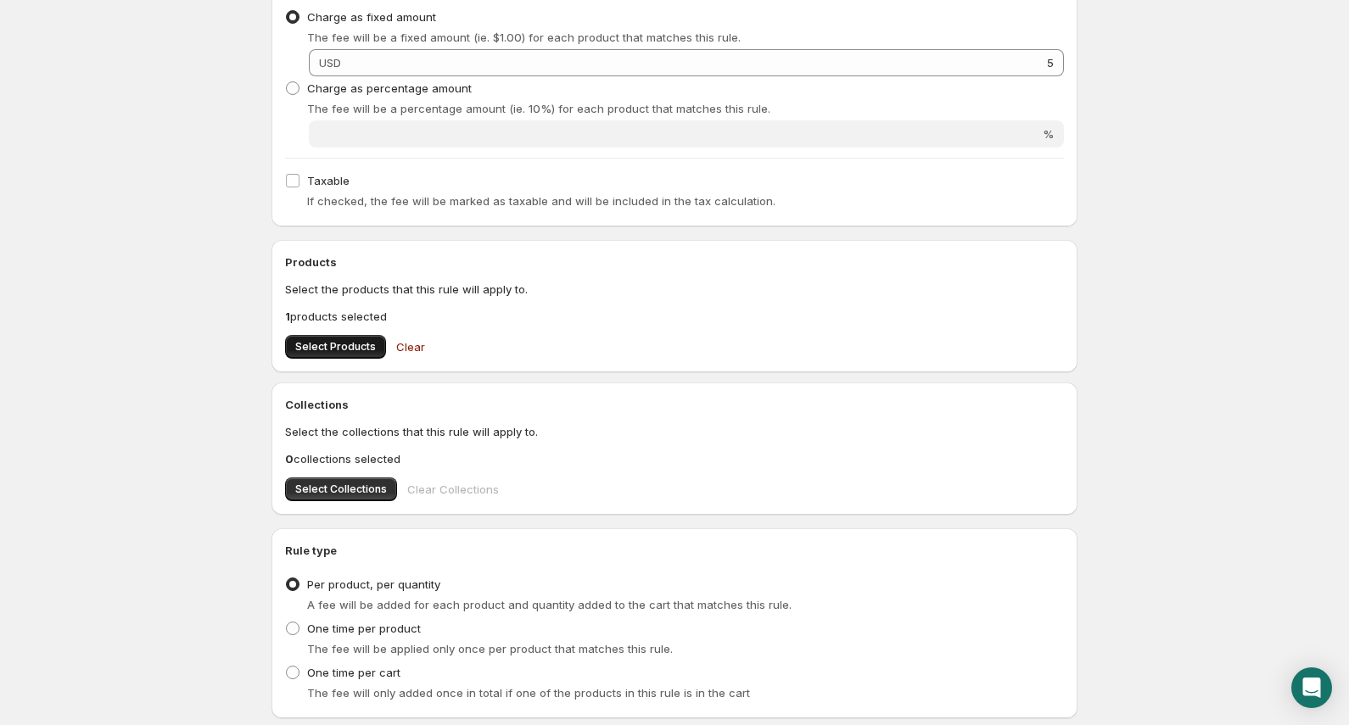
click at [348, 345] on span "Select Products" at bounding box center [335, 347] width 81 height 14
click at [340, 316] on p "1 products selected" at bounding box center [674, 316] width 779 height 17
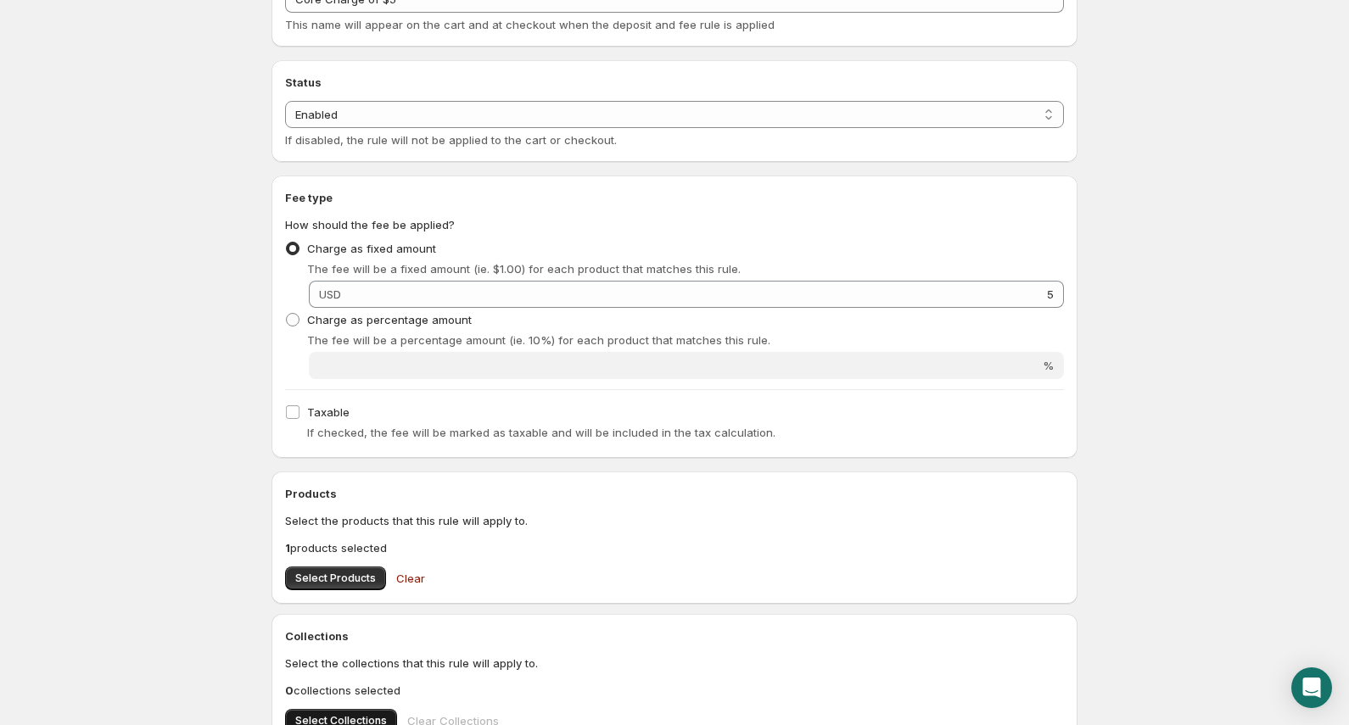
scroll to position [0, 0]
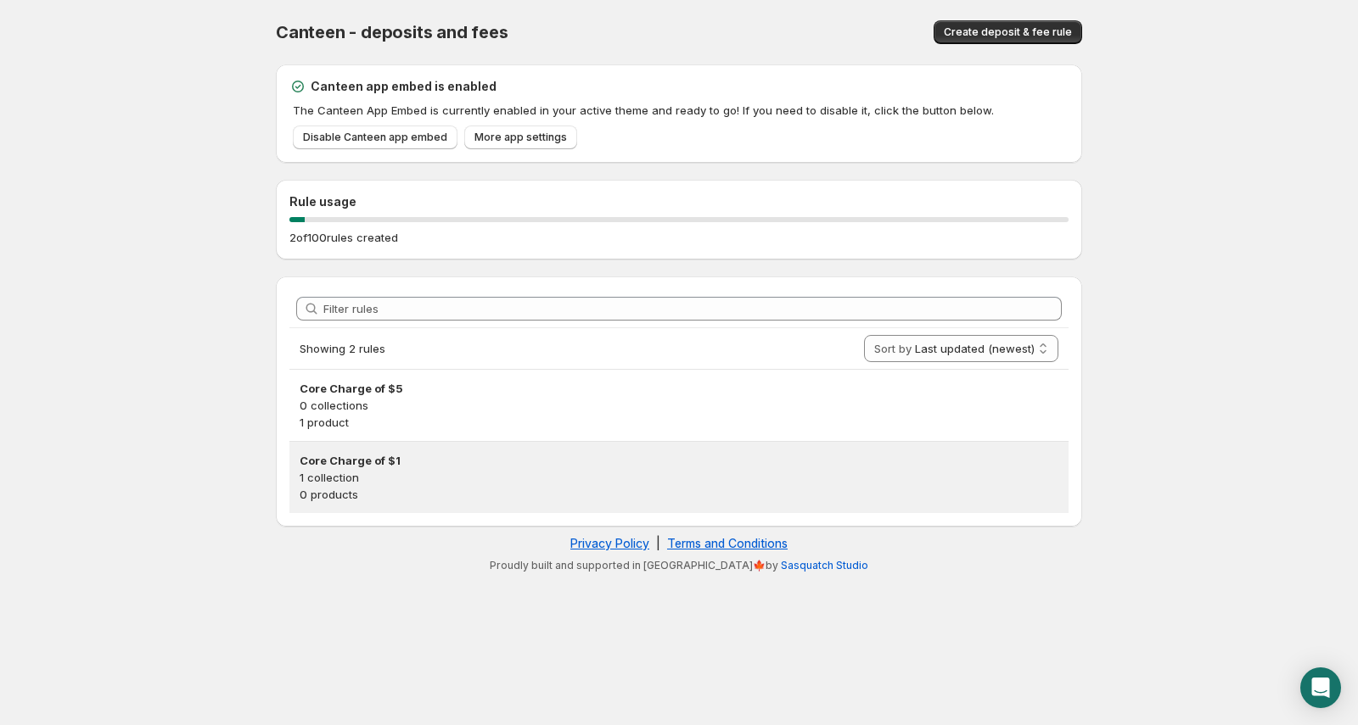
click at [417, 463] on h3 "Core Charge of $1" at bounding box center [679, 460] width 759 height 17
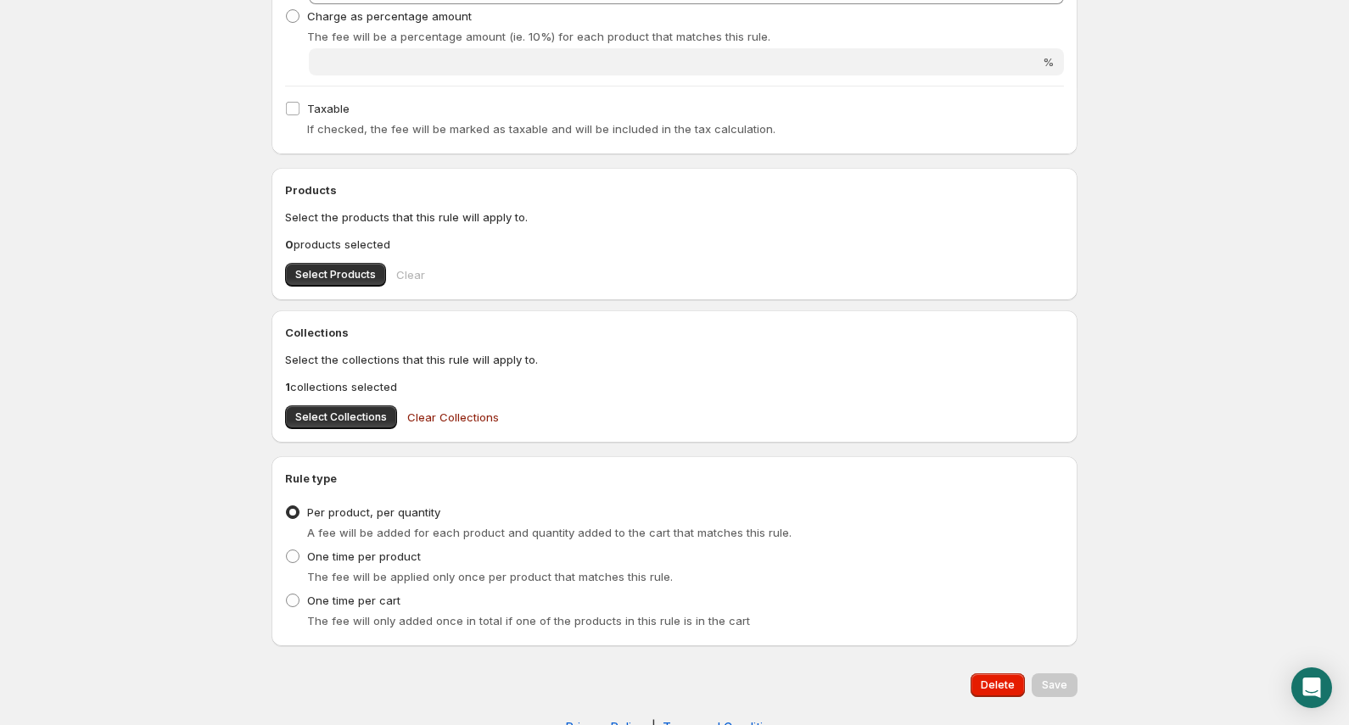
scroll to position [416, 0]
click at [339, 388] on p "1 collections selected" at bounding box center [674, 387] width 779 height 17
click at [417, 412] on span "Clear Collections" at bounding box center [453, 418] width 92 height 17
click at [346, 412] on span "Select Collections" at bounding box center [341, 419] width 92 height 14
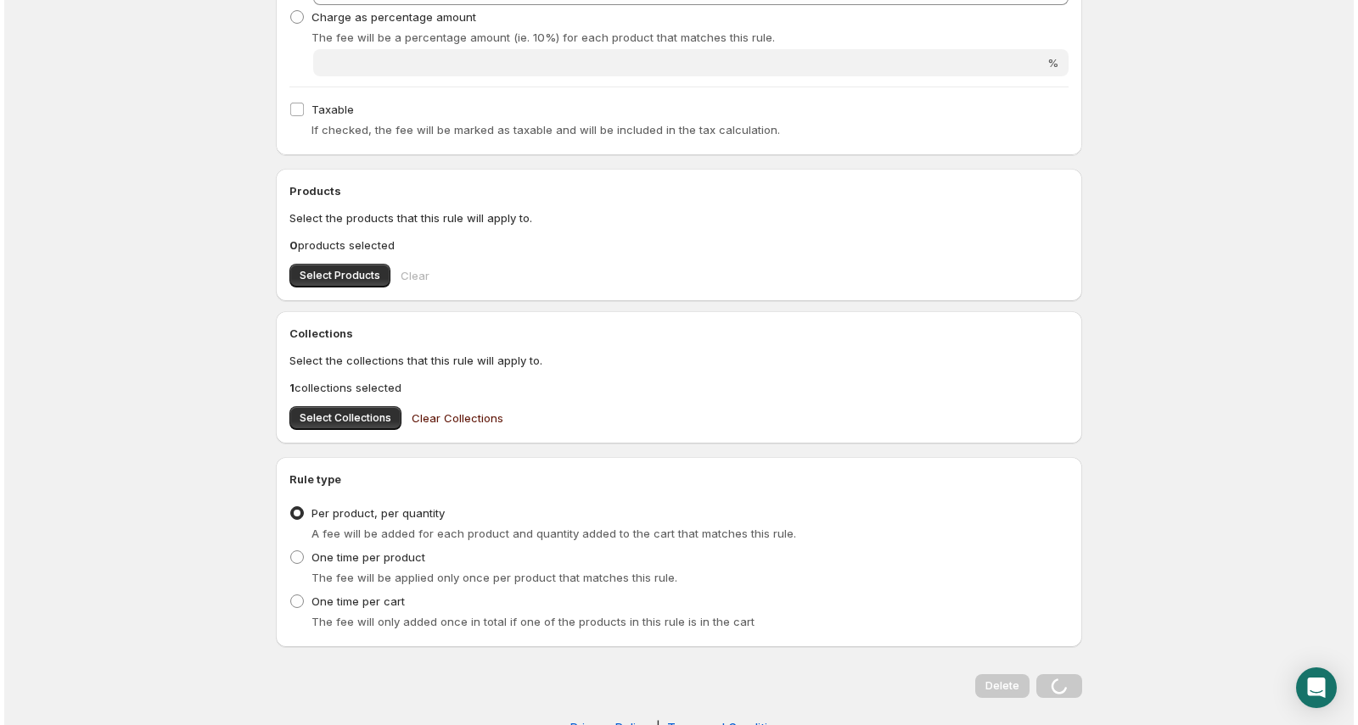
scroll to position [0, 0]
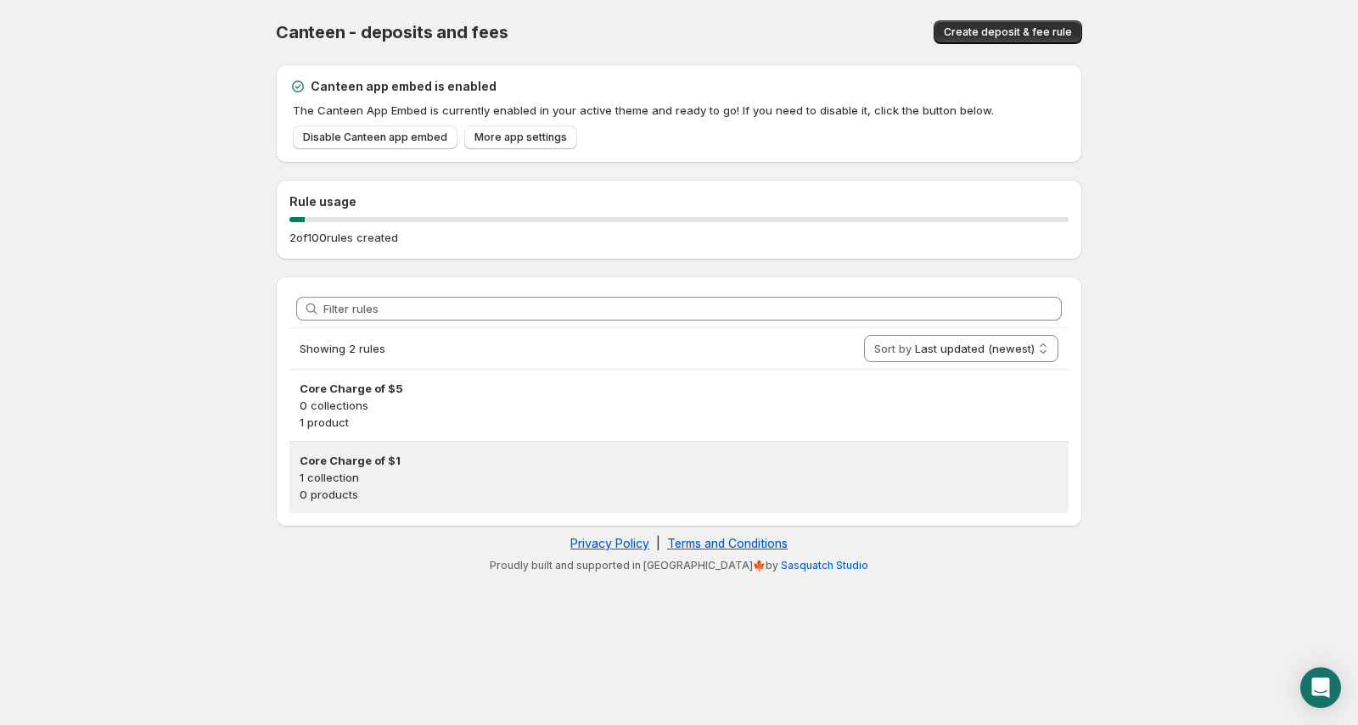
click at [386, 464] on h3 "Core Charge of $1" at bounding box center [679, 460] width 759 height 17
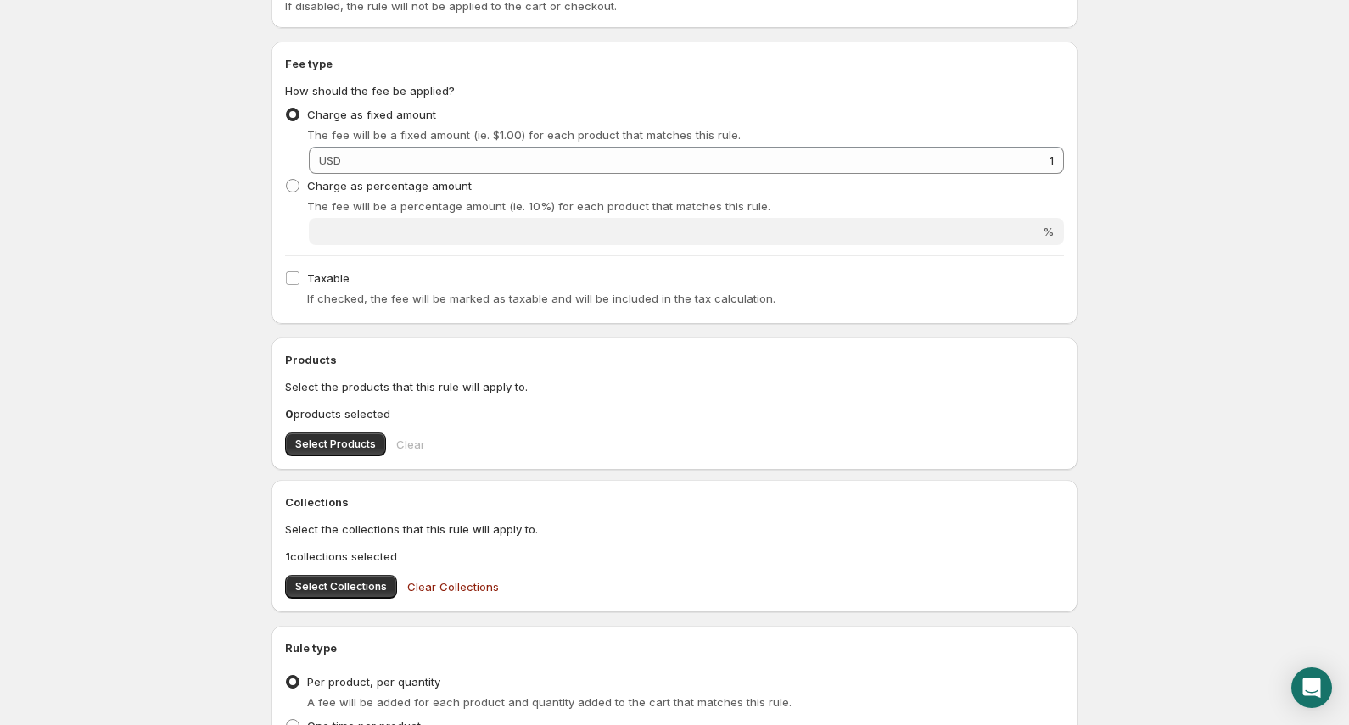
scroll to position [258, 0]
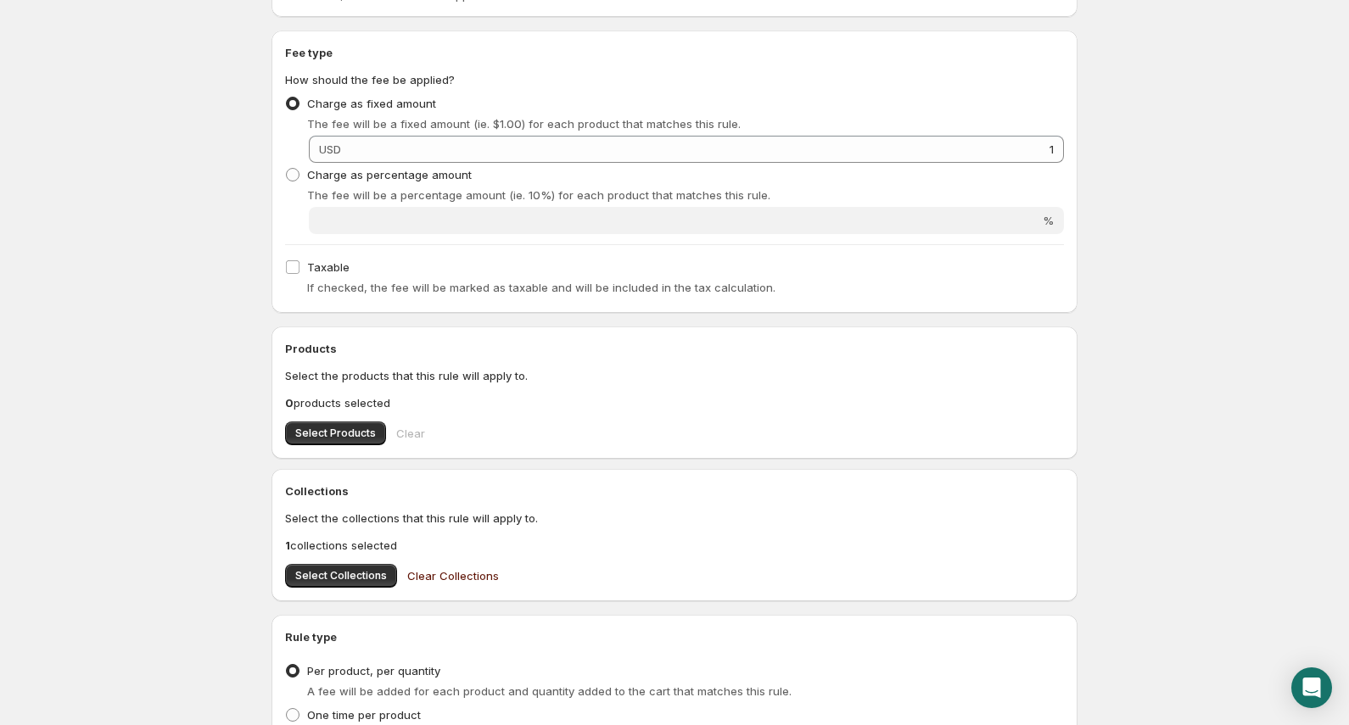
click at [431, 577] on span "Clear Collections" at bounding box center [453, 576] width 92 height 17
click at [356, 569] on span "Select Collections" at bounding box center [341, 576] width 92 height 14
